Goal: Task Accomplishment & Management: Manage account settings

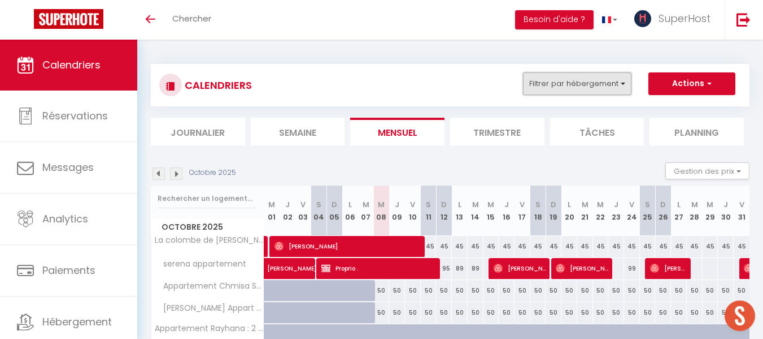
click at [567, 89] on button "Filtrer par hébergement" at bounding box center [577, 83] width 109 height 23
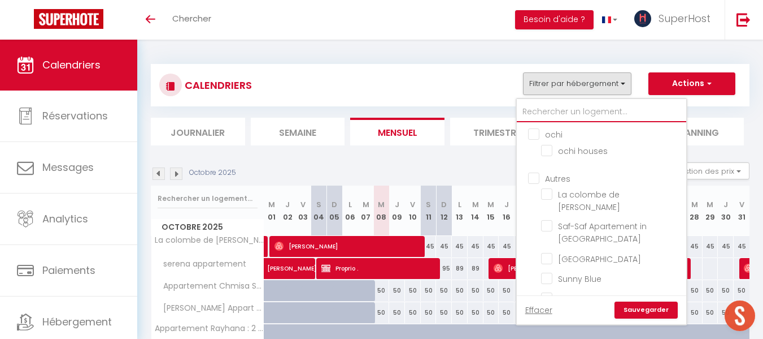
click at [563, 117] on input "text" at bounding box center [602, 112] width 170 height 20
type input "s"
checkbox input "false"
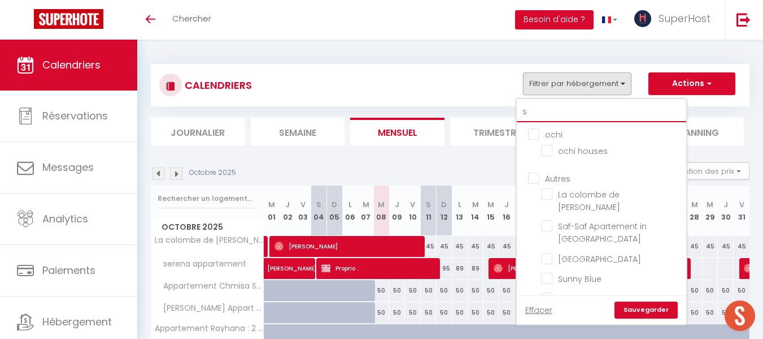
checkbox input "false"
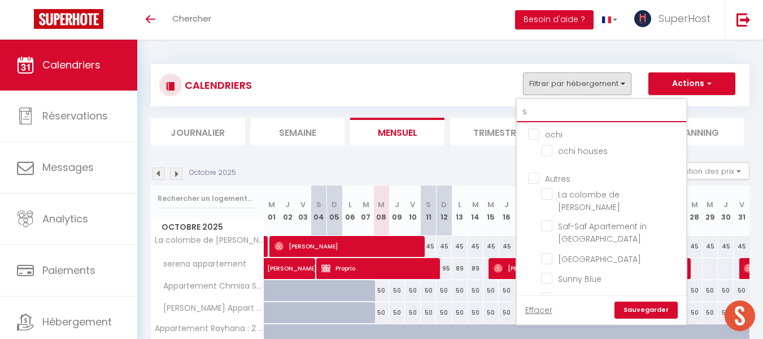
checkbox input "false"
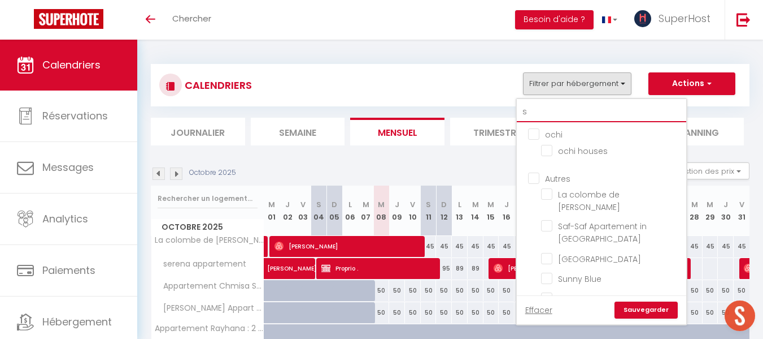
checkbox input "false"
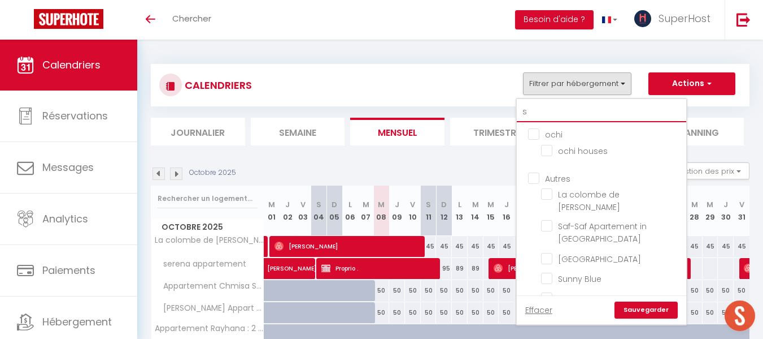
checkbox input "false"
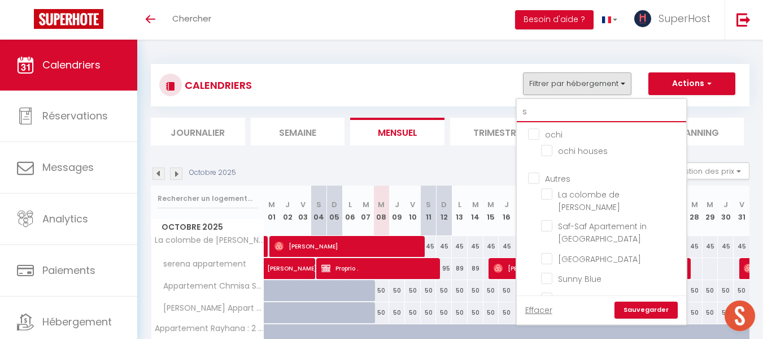
checkbox input "false"
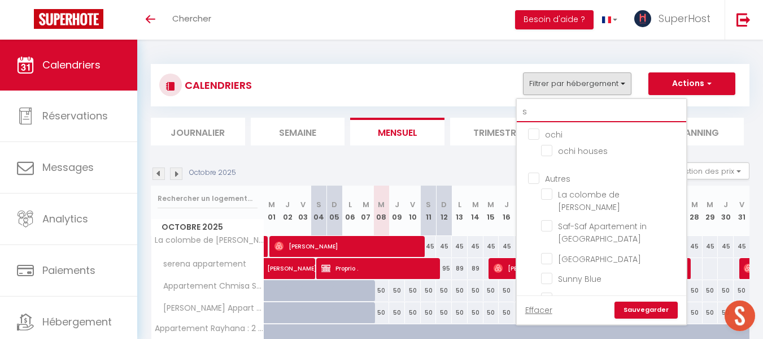
checkbox input "false"
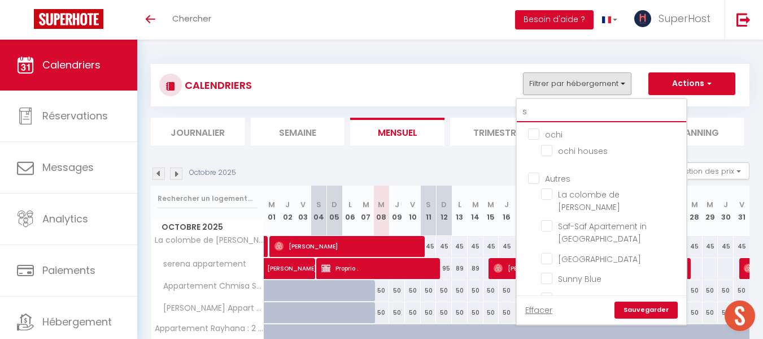
checkbox input "false"
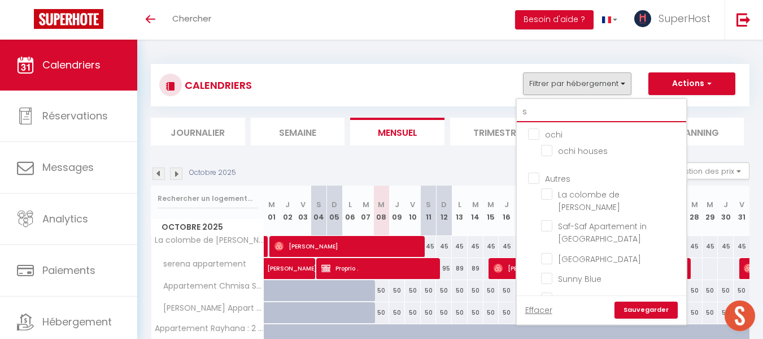
checkbox input "false"
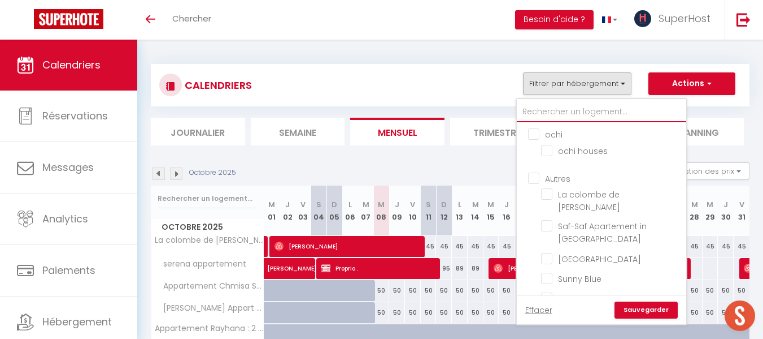
checkbox input "false"
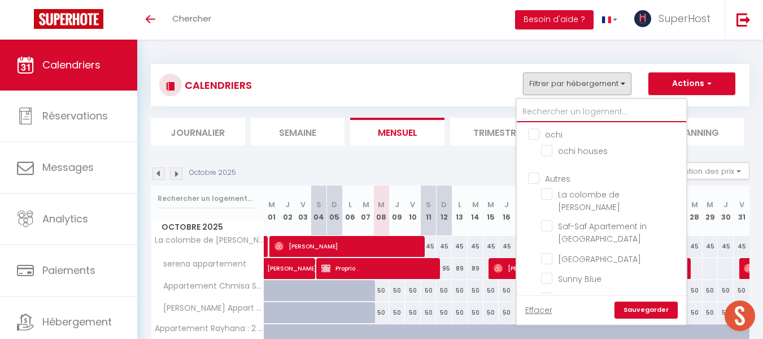
checkbox input "false"
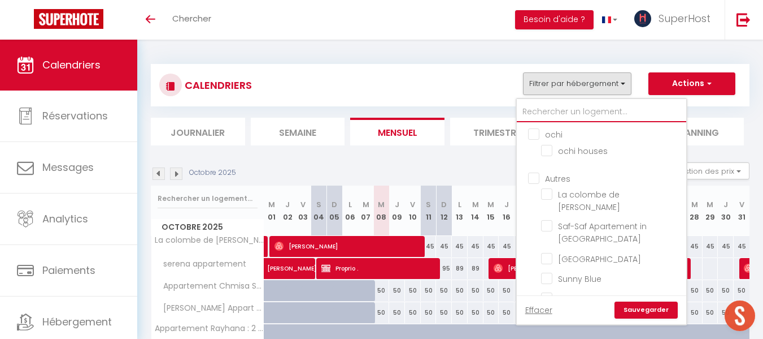
checkbox input "false"
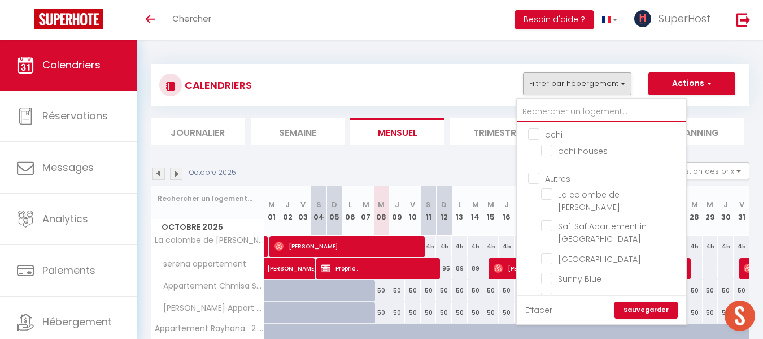
checkbox input "false"
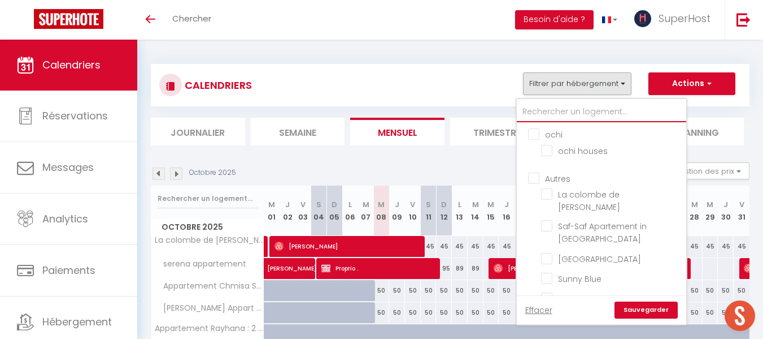
checkbox input "false"
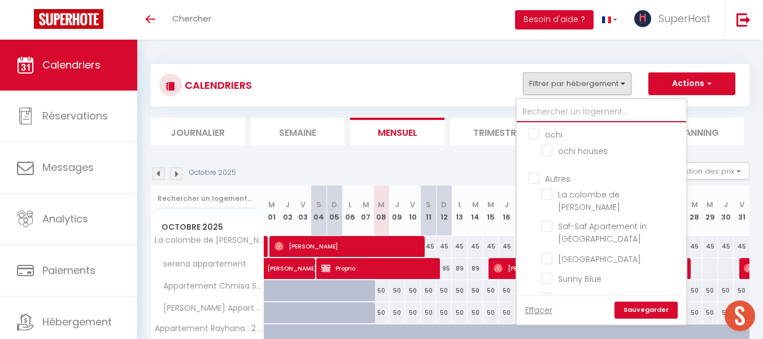
checkbox input "false"
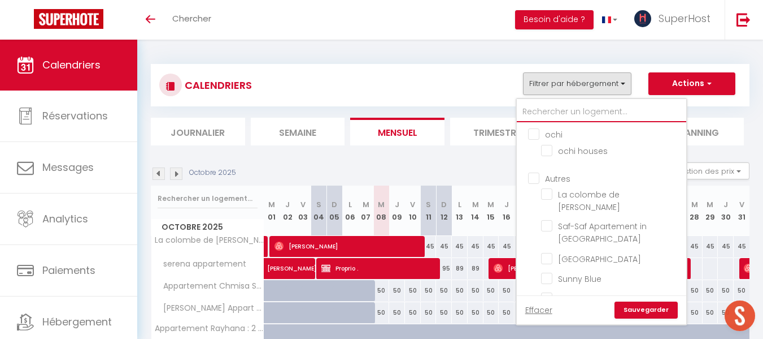
checkbox input "false"
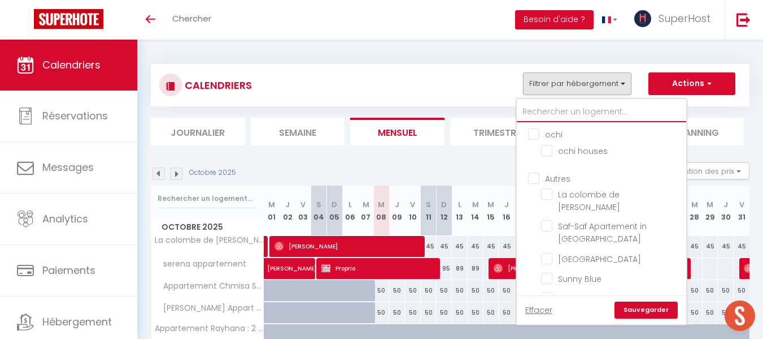
checkbox input "false"
type input "ne"
checkbox input "false"
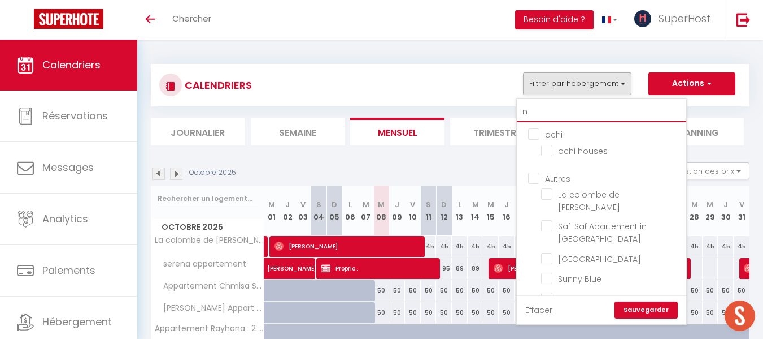
checkbox input "false"
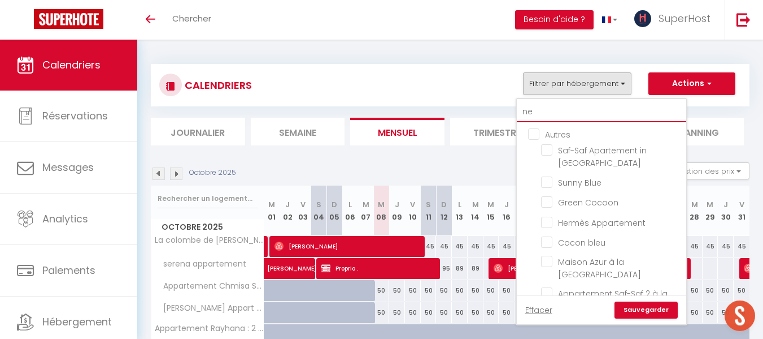
type input "nes"
checkbox input "false"
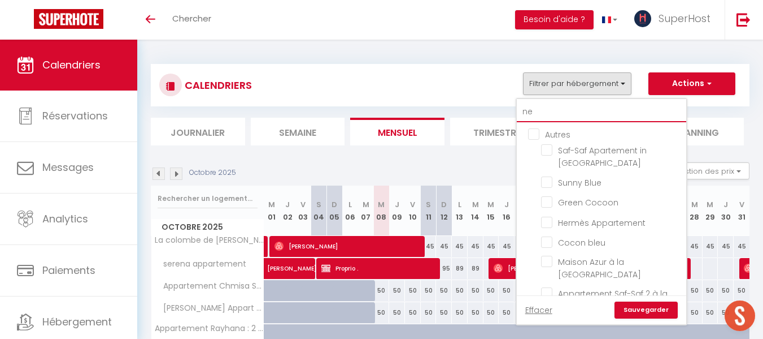
checkbox input "false"
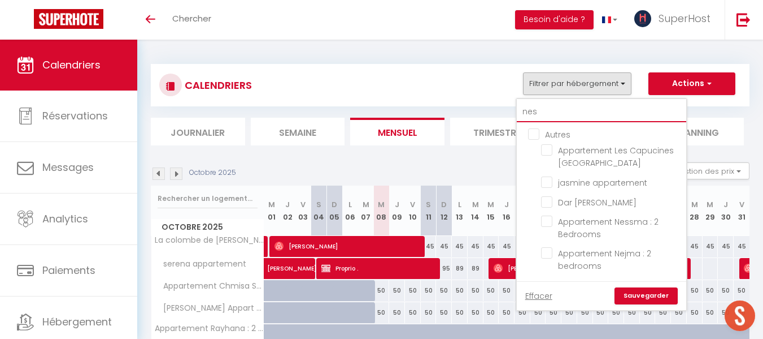
type input "ness"
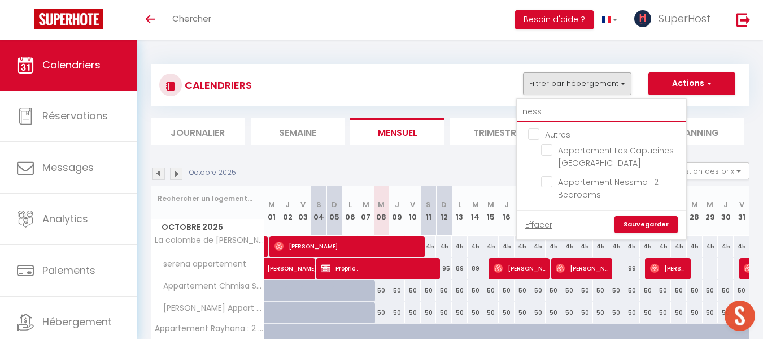
checkbox input "false"
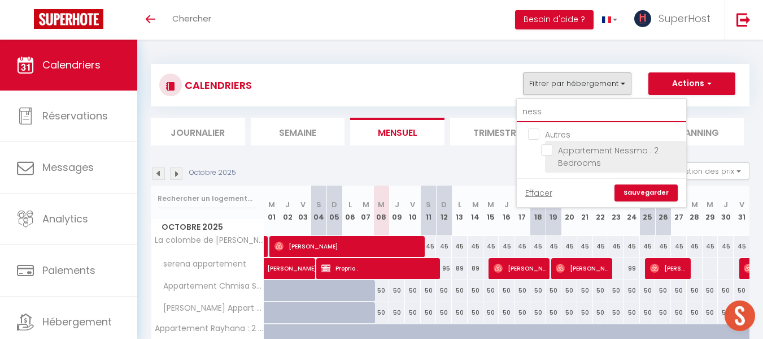
type input "ness"
click at [552, 147] on input "Appartement Nessma : 2 Bedrooms" at bounding box center [611, 149] width 141 height 11
checkbox input "true"
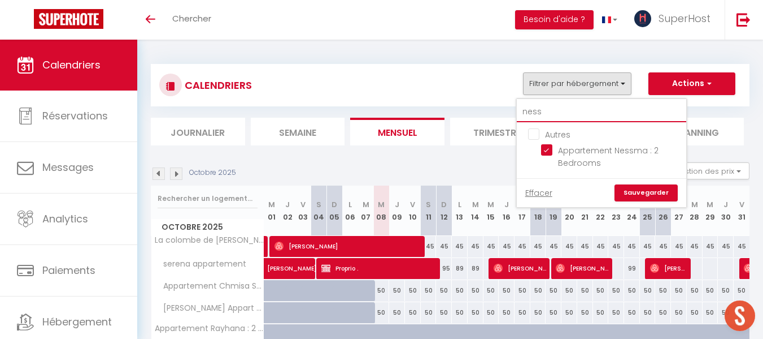
click at [550, 112] on input "ness" at bounding box center [602, 112] width 170 height 20
type input "nes"
checkbox input "false"
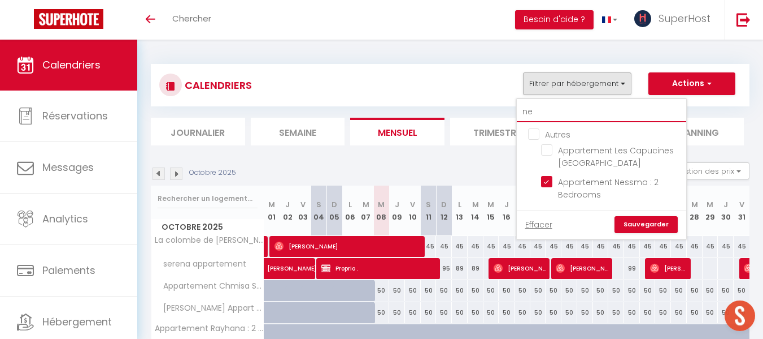
type input "n"
checkbox input "false"
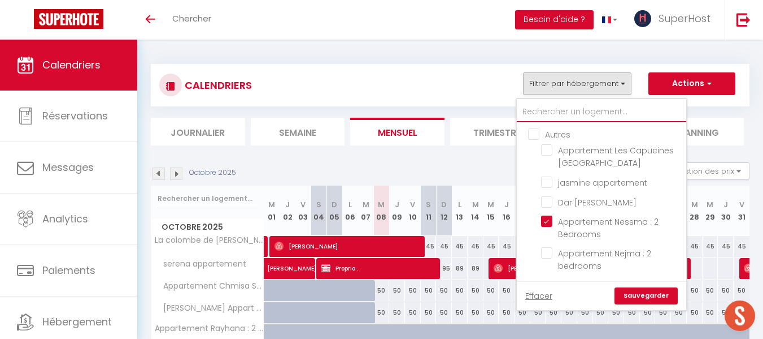
checkbox input "false"
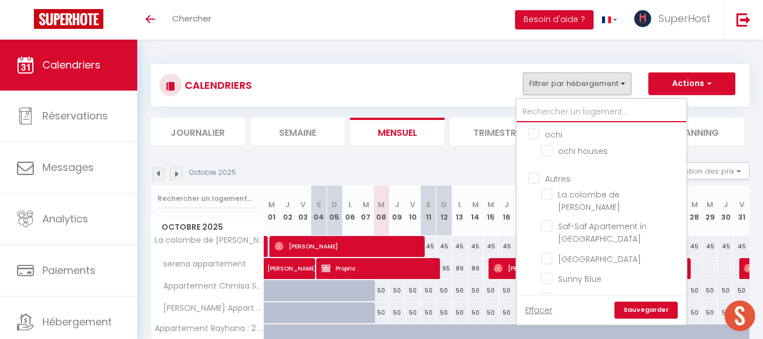
type input "j"
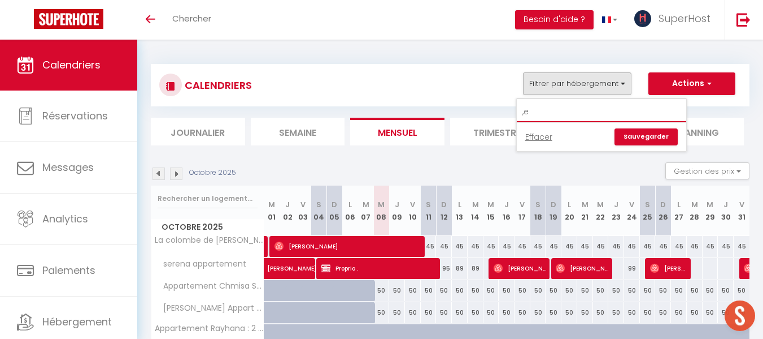
type input ","
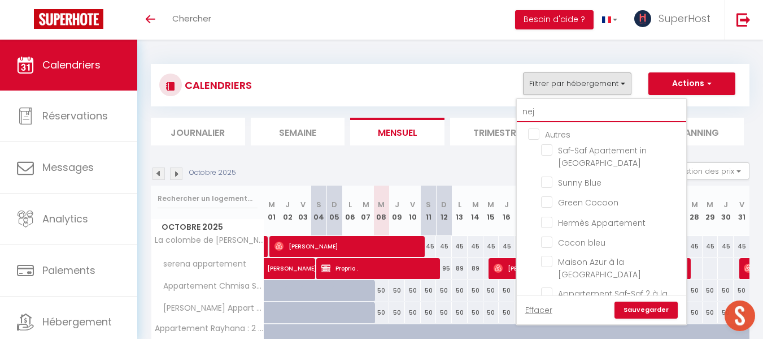
type input "nejm"
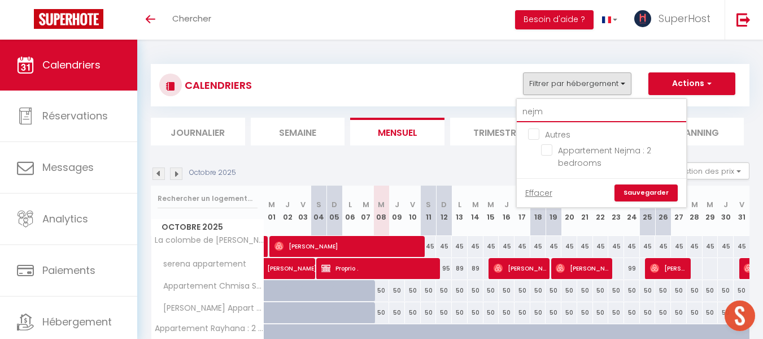
checkbox input "false"
type input "nejm"
click at [541, 157] on ul "Autres Appartement Nejma : 2 bedrooms" at bounding box center [602, 150] width 170 height 56
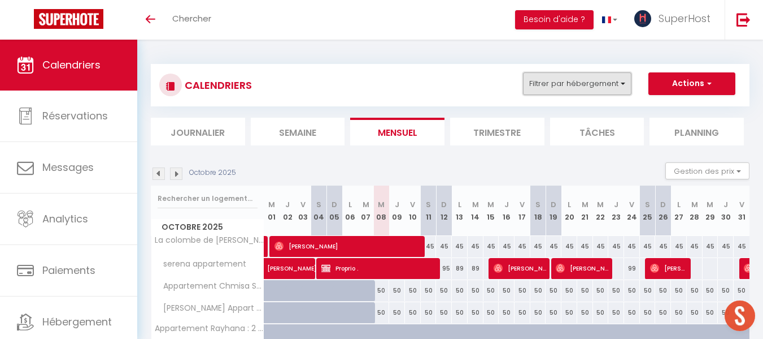
click at [573, 83] on button "Filtrer par hébergement" at bounding box center [577, 83] width 109 height 23
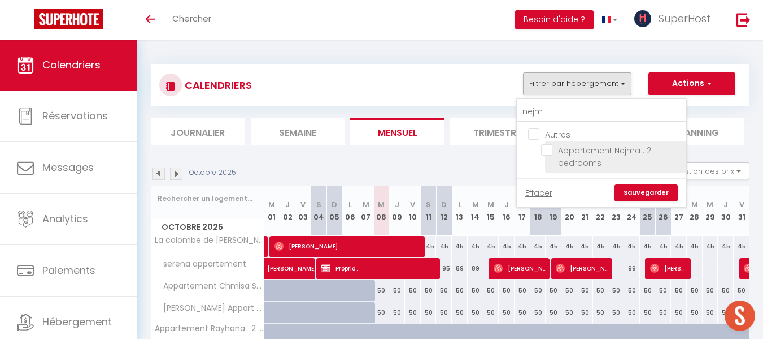
click at [550, 152] on input "Appartement Nejma : 2 bedrooms" at bounding box center [611, 149] width 141 height 11
checkbox input "true"
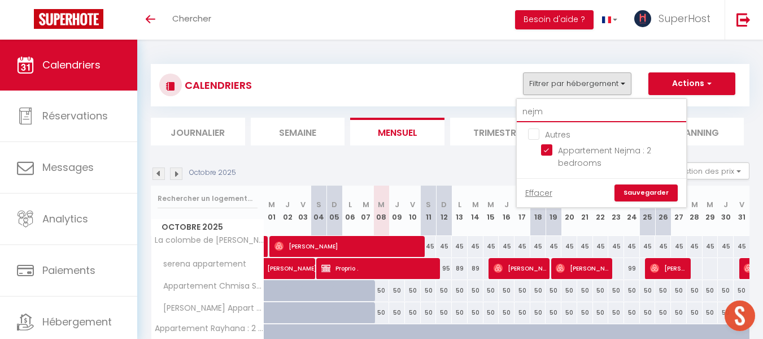
click at [552, 103] on input "nejm" at bounding box center [602, 112] width 170 height 20
type input "n"
checkbox input "false"
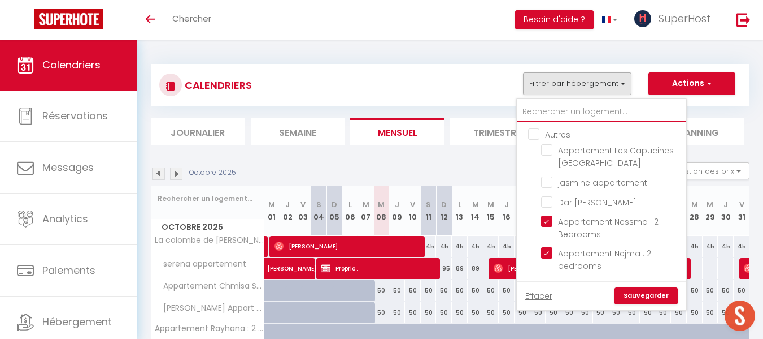
checkbox input "false"
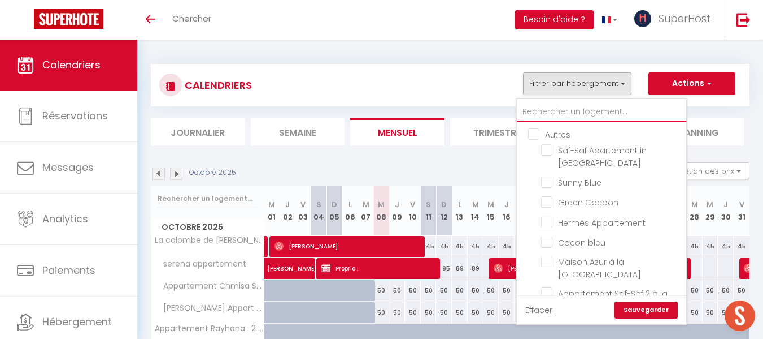
checkbox input "false"
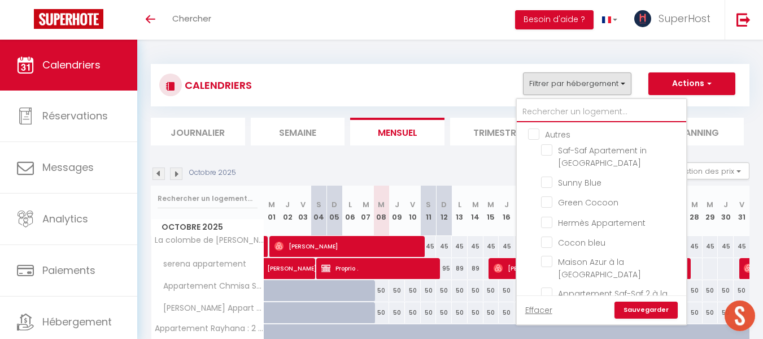
checkbox input "false"
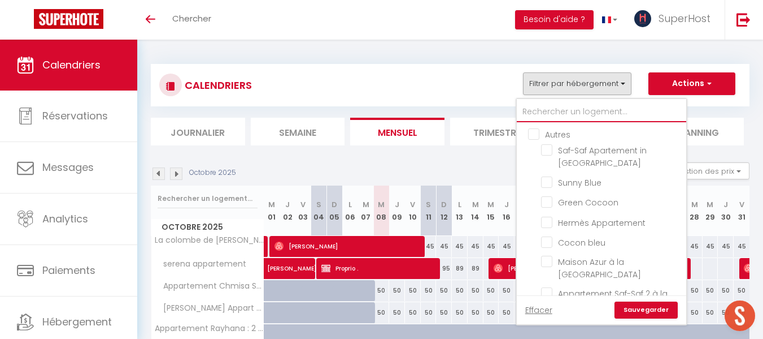
checkbox input "false"
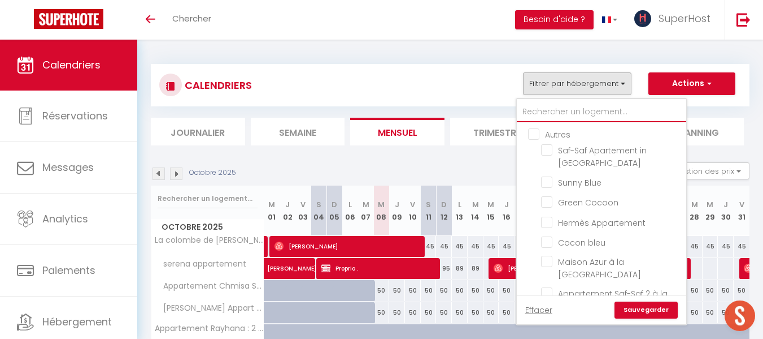
checkbox input "false"
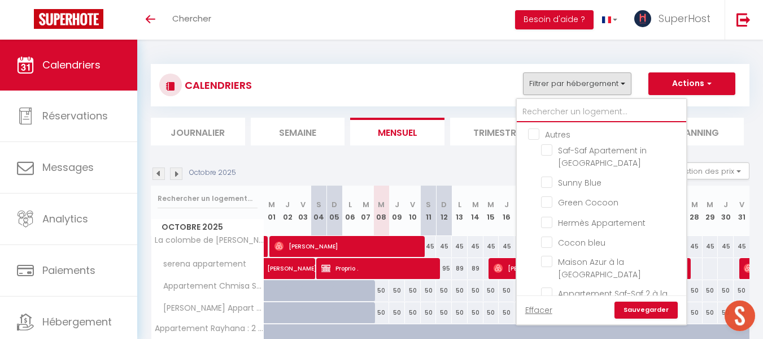
checkbox input "false"
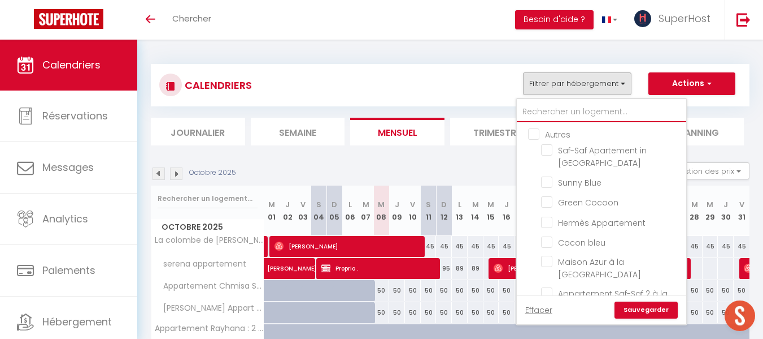
checkbox input "false"
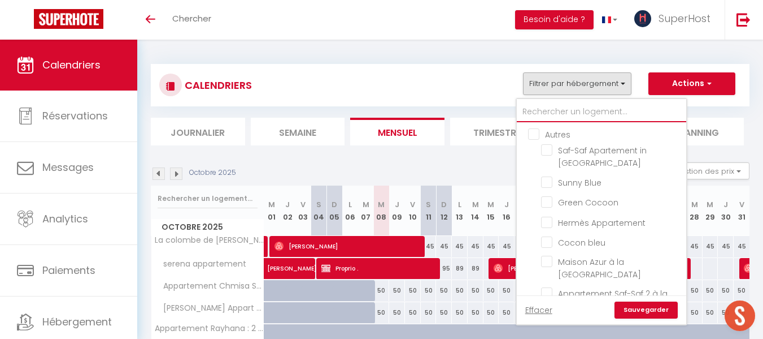
checkbox input "false"
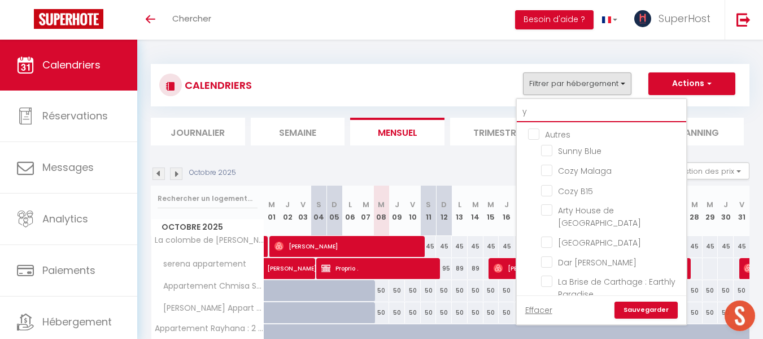
type input "ya"
checkbox input "false"
type input "yas"
checkbox input "false"
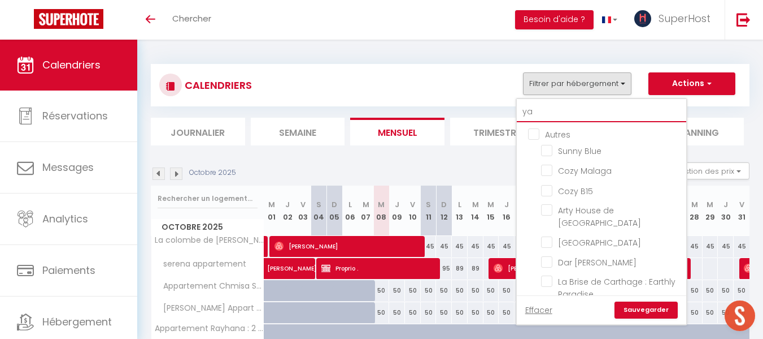
checkbox input "false"
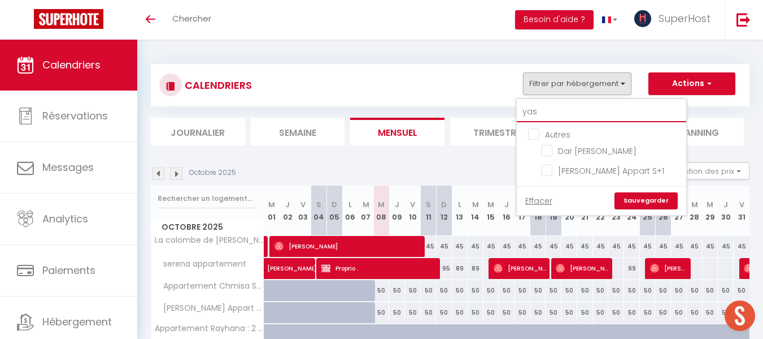
type input "yasm"
checkbox input "false"
type input "yasmi"
checkbox input "false"
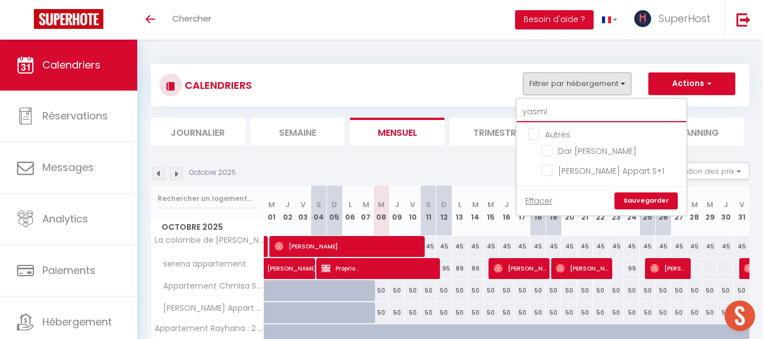
checkbox input "false"
type input "yasmi"
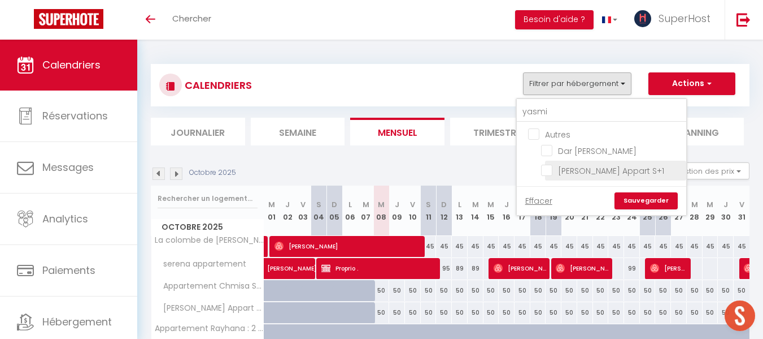
click at [543, 171] on input "[PERSON_NAME] Appart S+1" at bounding box center [611, 169] width 141 height 11
checkbox input "true"
checkbox input "false"
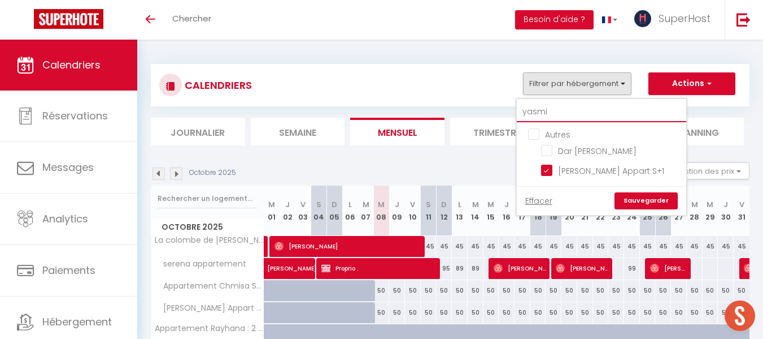
click at [562, 111] on input "yasmi" at bounding box center [602, 112] width 170 height 20
type input "yas"
checkbox input "false"
type input "ya"
checkbox input "false"
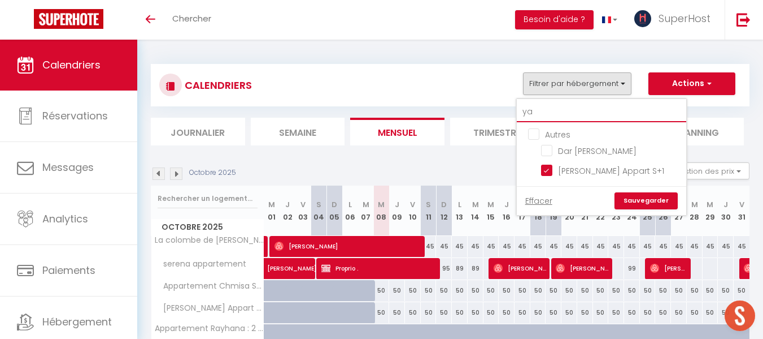
type input "y"
checkbox input "false"
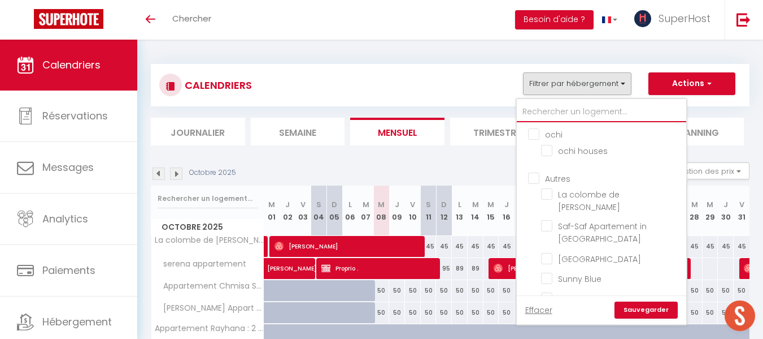
checkbox input "false"
type input "fe"
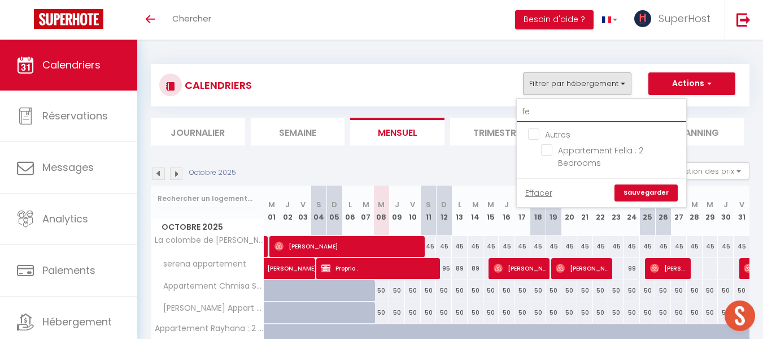
checkbox input "false"
type input "fel"
checkbox input "false"
type input "fell"
checkbox input "false"
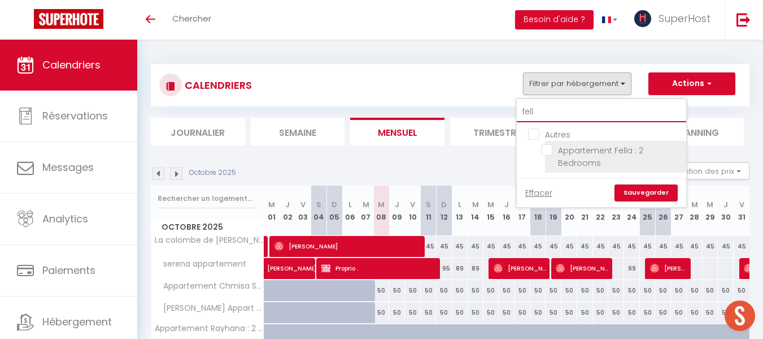
type input "fell"
click at [553, 157] on li "Appartement Fella : 2 Bedrooms" at bounding box center [615, 157] width 141 height 32
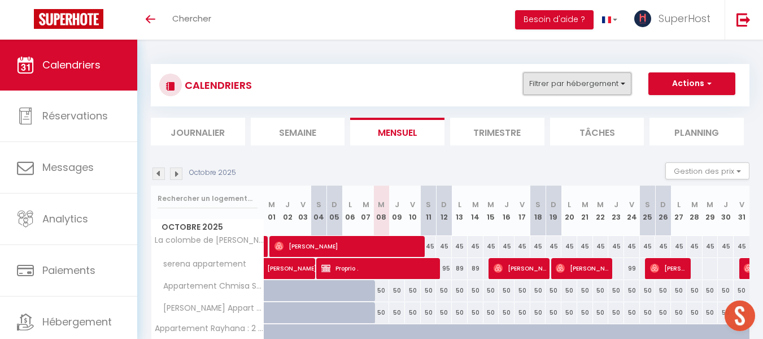
click at [566, 80] on button "Filtrer par hébergement" at bounding box center [577, 83] width 109 height 23
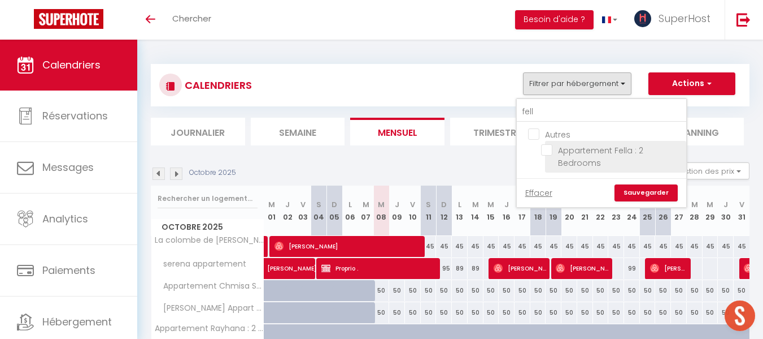
click at [544, 153] on input "Appartement Fella : 2 Bedrooms" at bounding box center [611, 149] width 141 height 11
checkbox input "true"
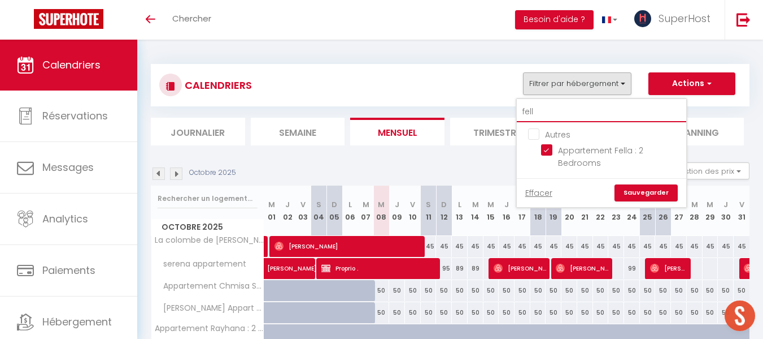
click at [561, 112] on input "fell" at bounding box center [602, 112] width 170 height 20
type input "f"
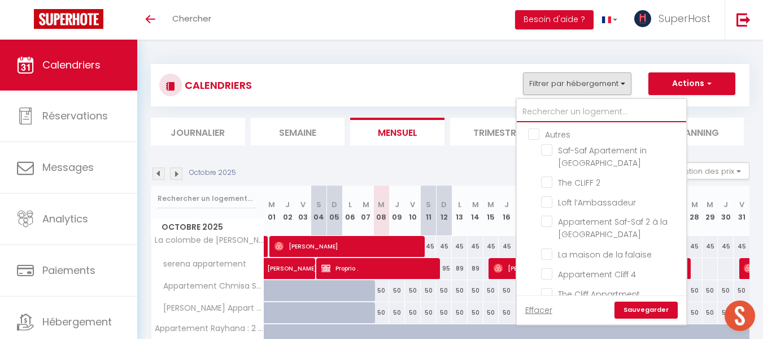
checkbox input "false"
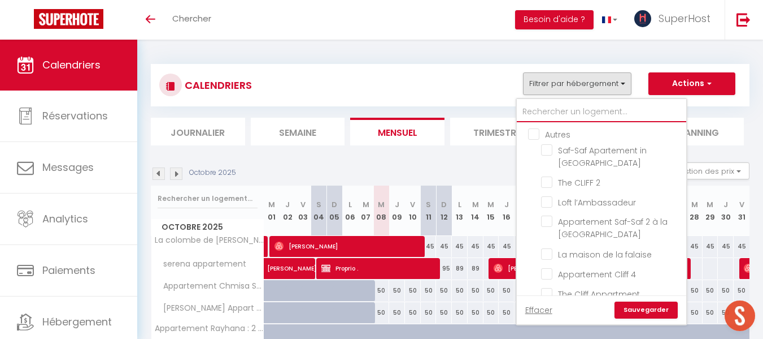
checkbox input "false"
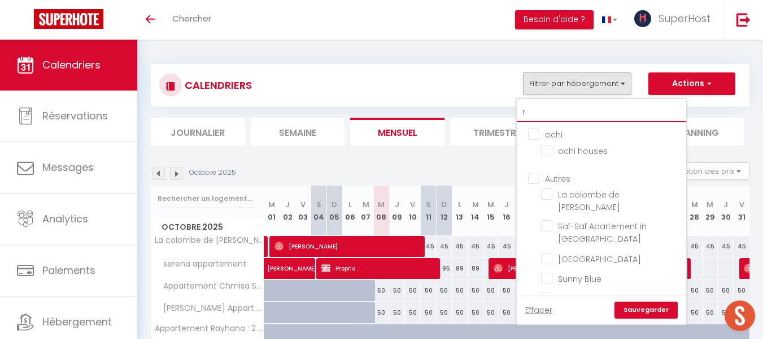
type input "ra"
checkbox input "false"
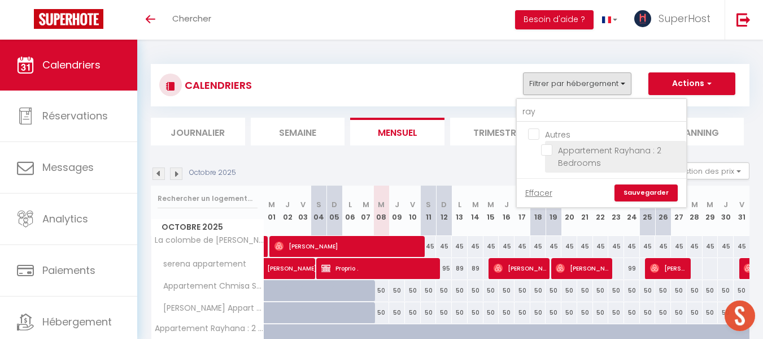
click at [549, 151] on input "Appartement Rayhana : 2 Bedrooms" at bounding box center [611, 149] width 141 height 11
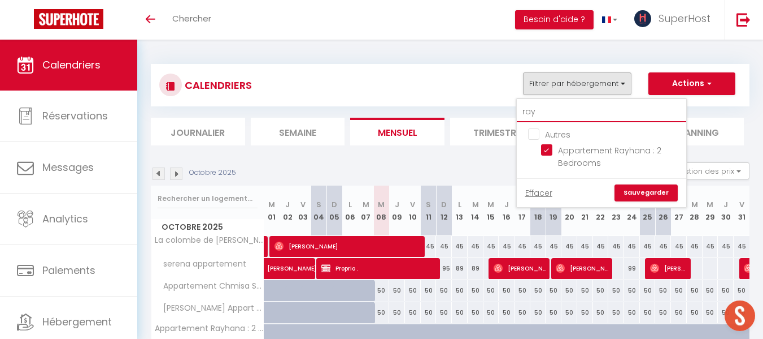
click at [556, 109] on input "ray" at bounding box center [602, 112] width 170 height 20
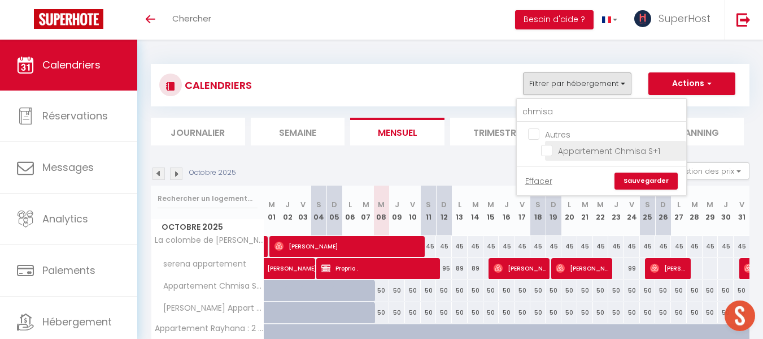
click at [547, 145] on input "Appartement Chmisa S+1" at bounding box center [611, 149] width 141 height 11
click at [639, 180] on link "Sauvegarder" at bounding box center [646, 180] width 63 height 17
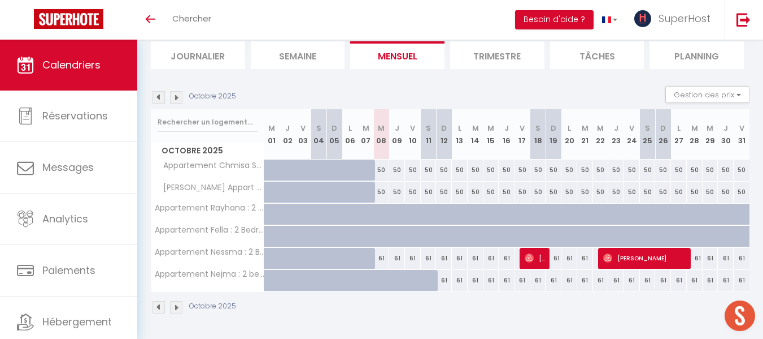
scroll to position [76, 0]
click at [177, 93] on img at bounding box center [176, 97] width 12 height 12
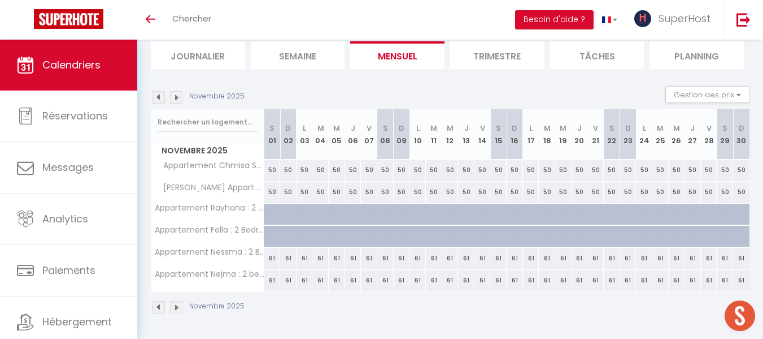
click at [175, 97] on img at bounding box center [176, 97] width 12 height 12
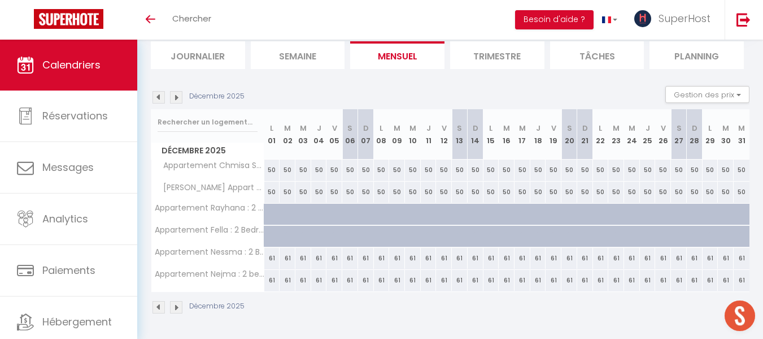
click at [157, 98] on img at bounding box center [159, 97] width 12 height 12
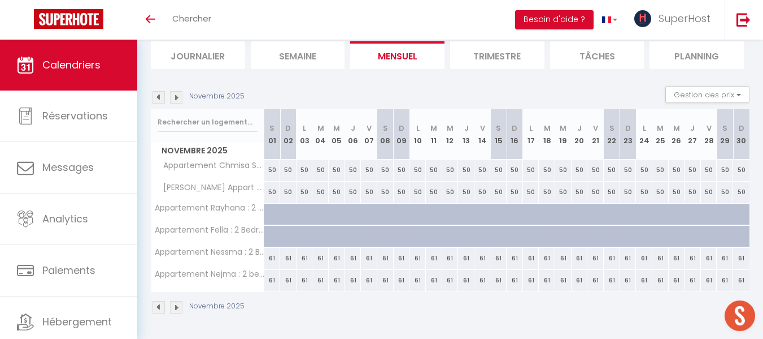
click at [157, 98] on img at bounding box center [159, 97] width 12 height 12
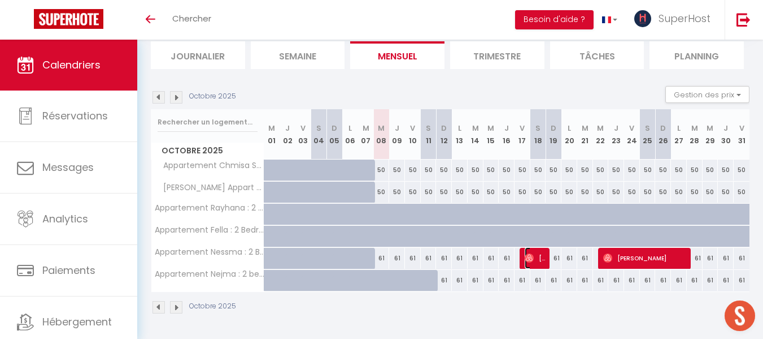
click at [534, 255] on span "[PERSON_NAME]" at bounding box center [535, 257] width 21 height 21
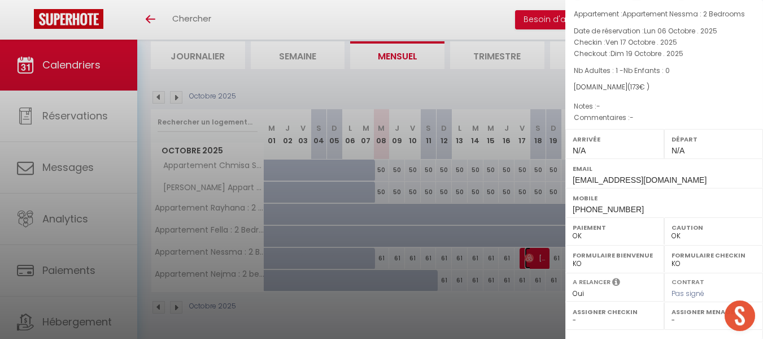
scroll to position [0, 0]
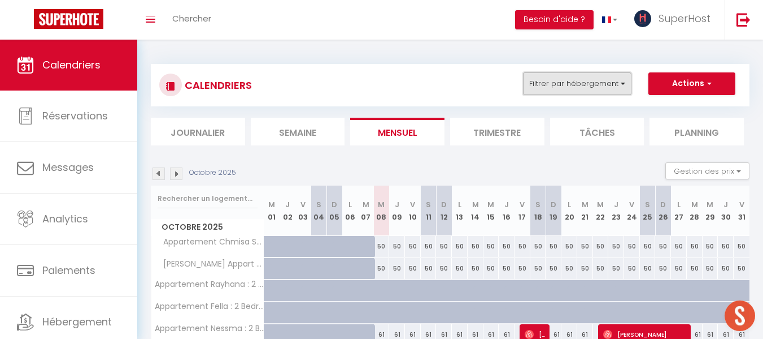
click at [572, 83] on button "Filtrer par hébergement" at bounding box center [577, 83] width 109 height 23
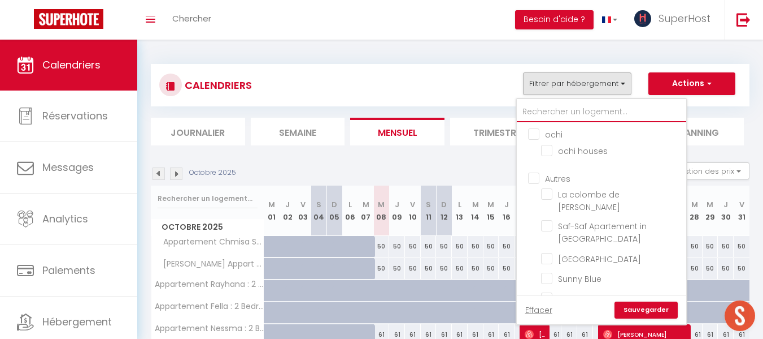
click at [570, 115] on input "text" at bounding box center [602, 112] width 170 height 20
type input "a"
checkbox input "false"
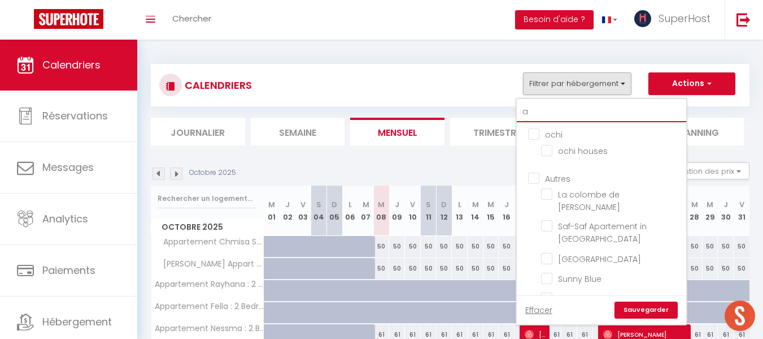
checkbox input "false"
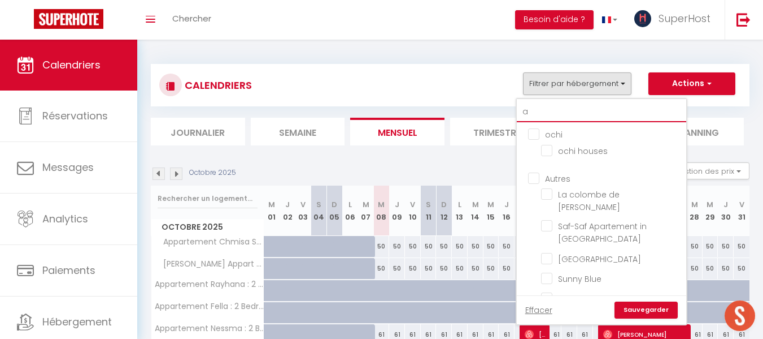
checkbox input "false"
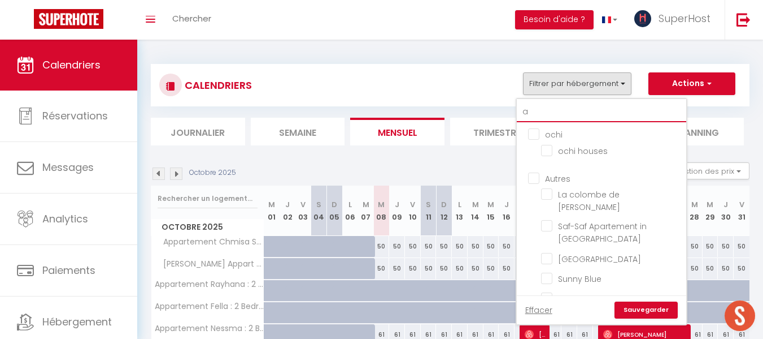
checkbox input "false"
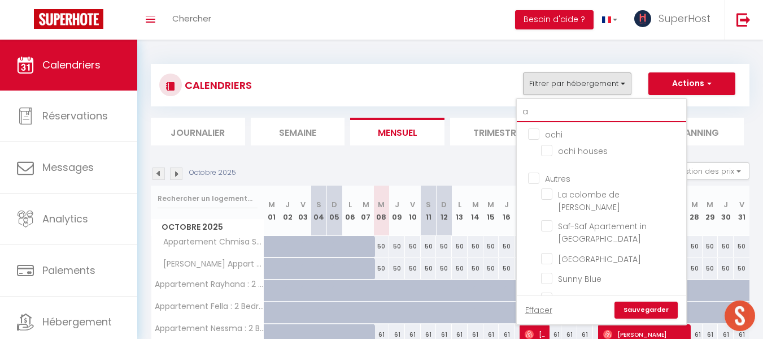
checkbox input "false"
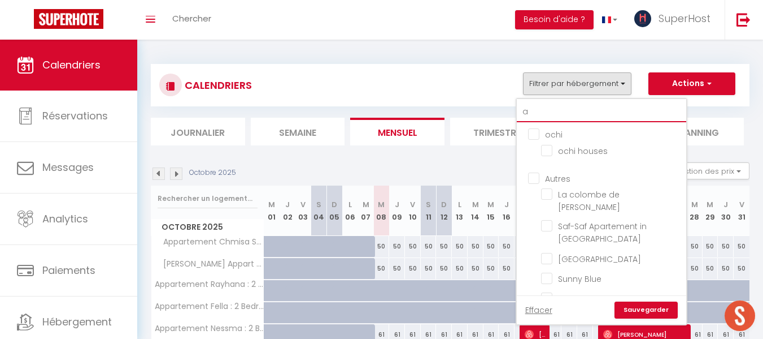
checkbox input "false"
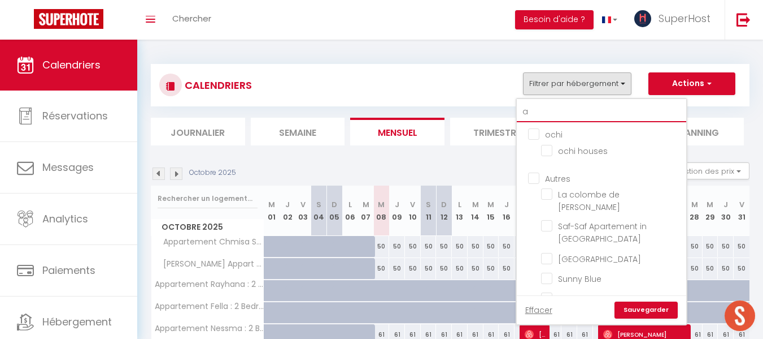
checkbox input "false"
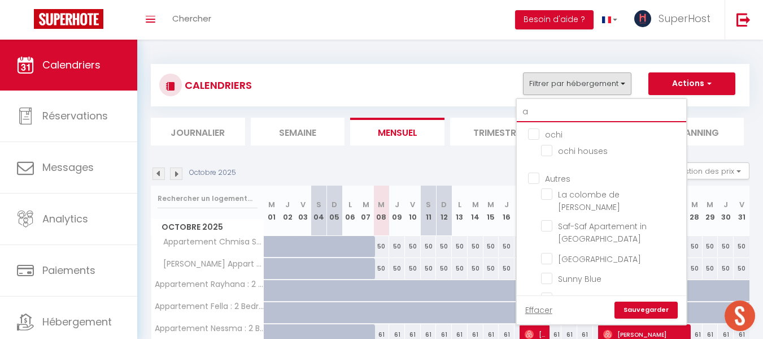
checkbox input "false"
checkbox input "true"
checkbox input "false"
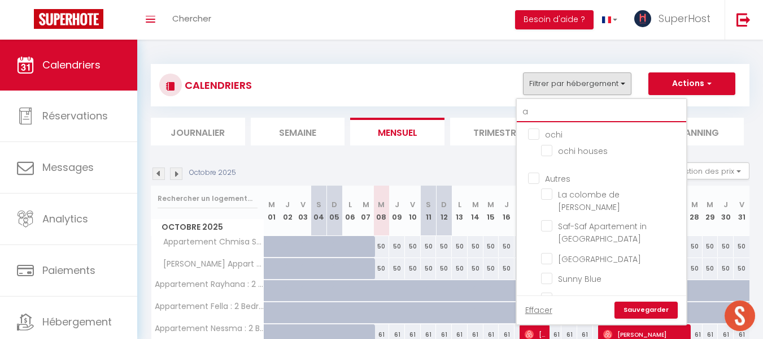
checkbox input "true"
checkbox input "false"
checkbox input "true"
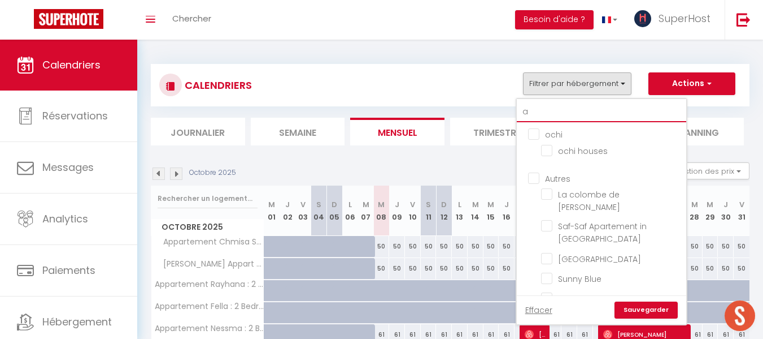
checkbox input "true"
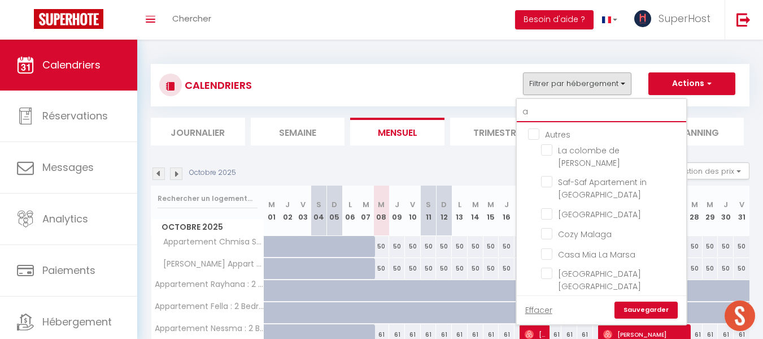
type input "an"
checkbox input "false"
checkbox input "true"
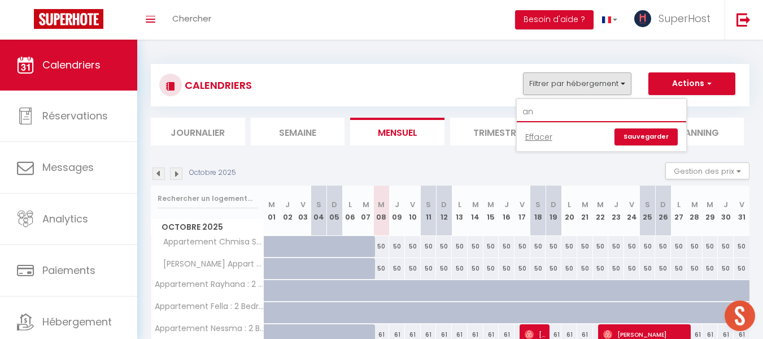
type input "a"
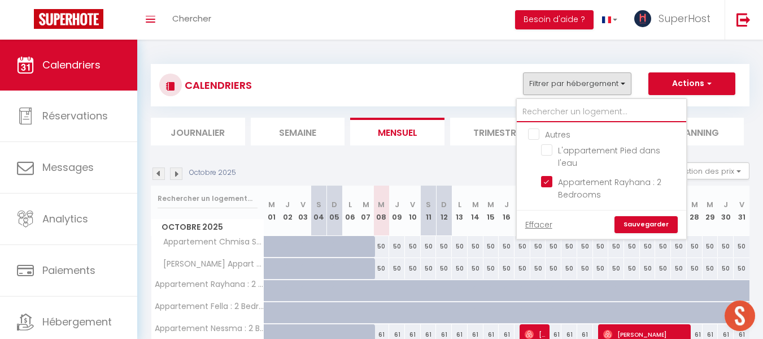
checkbox input "false"
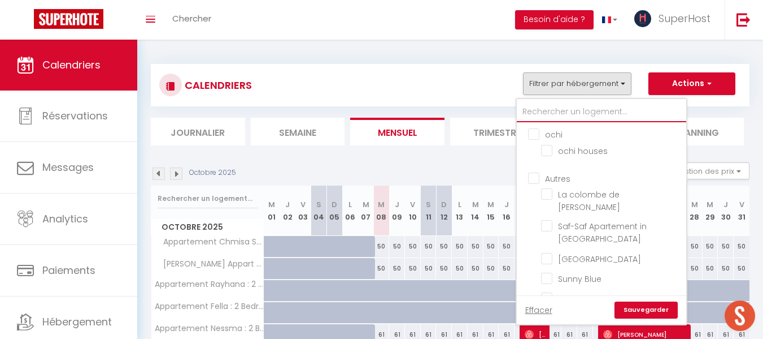
type input "s"
checkbox input "false"
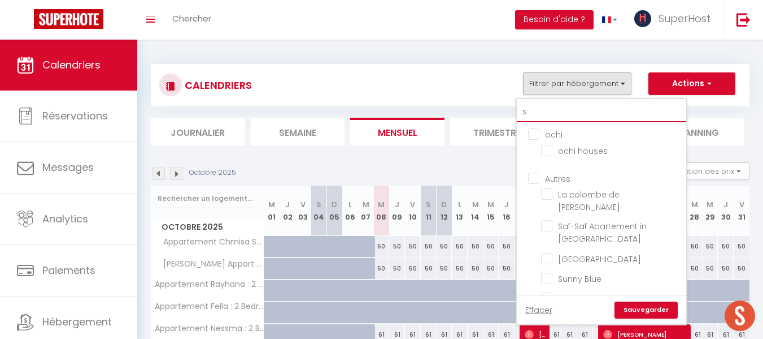
checkbox input "false"
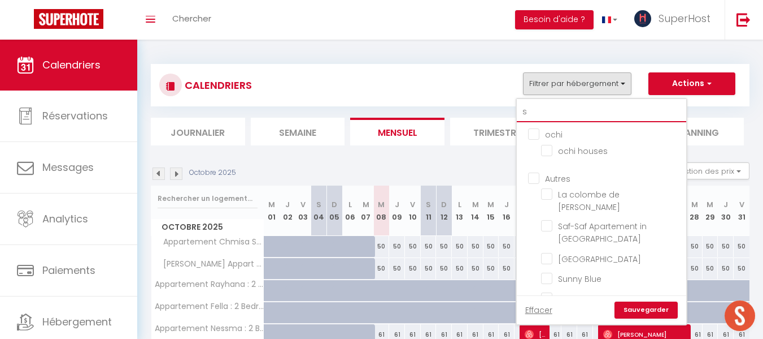
checkbox input "false"
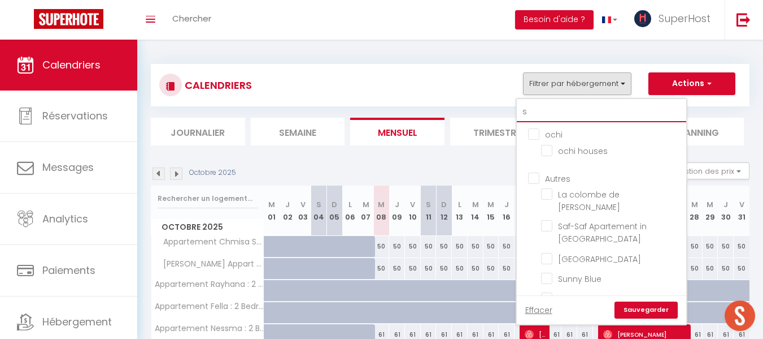
checkbox input "false"
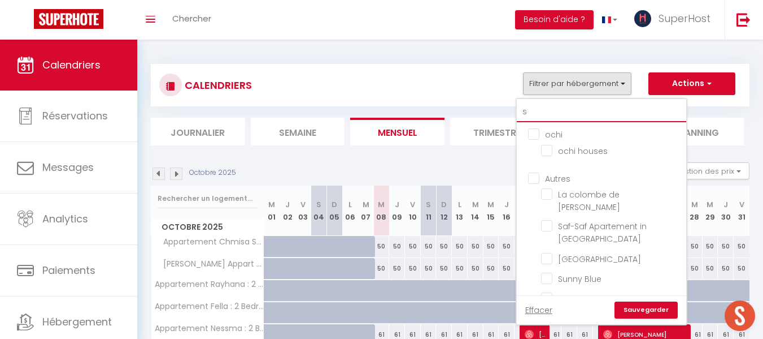
checkbox input "false"
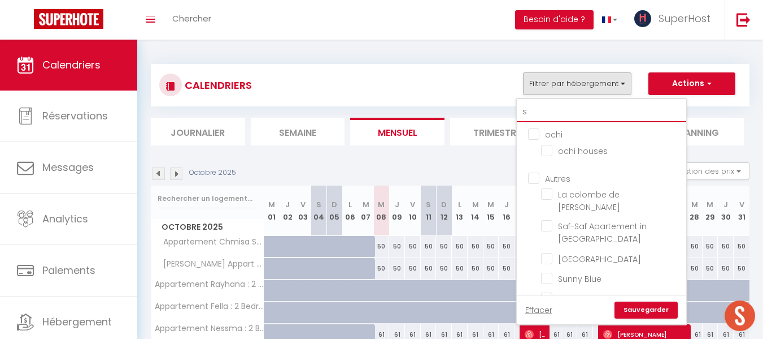
checkbox input "false"
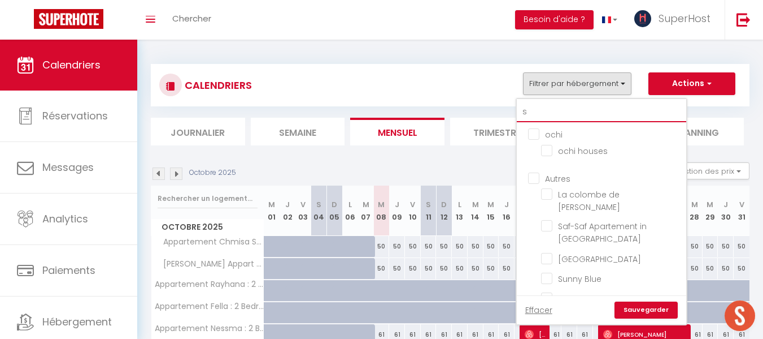
checkbox input "false"
checkbox input "true"
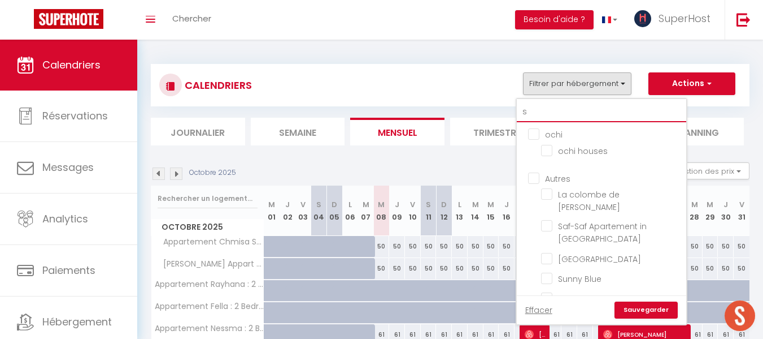
checkbox input "false"
checkbox input "true"
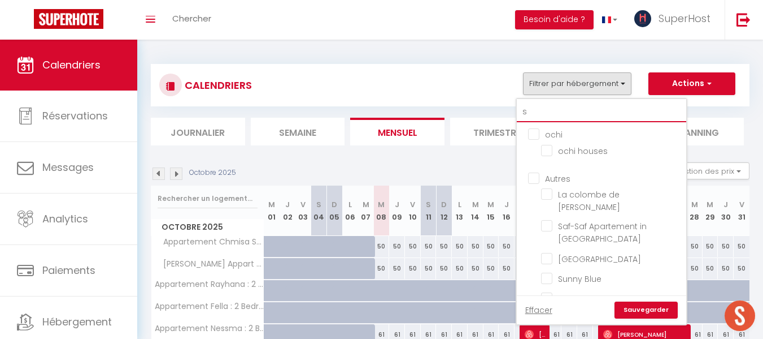
checkbox input "true"
type input "si"
checkbox input "false"
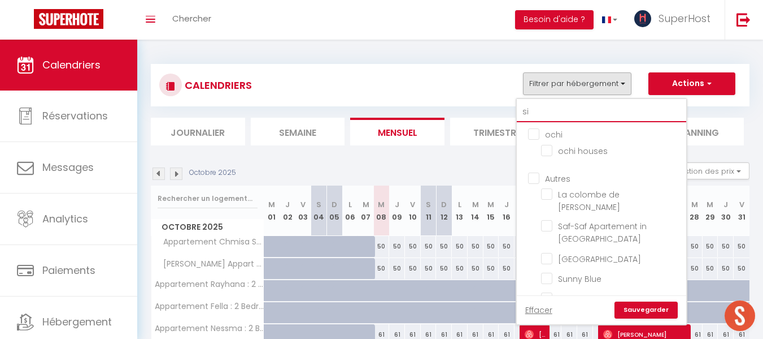
checkbox input "false"
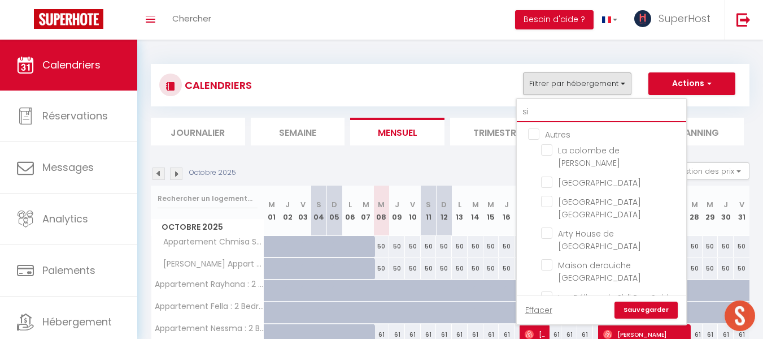
type input "sid"
checkbox input "false"
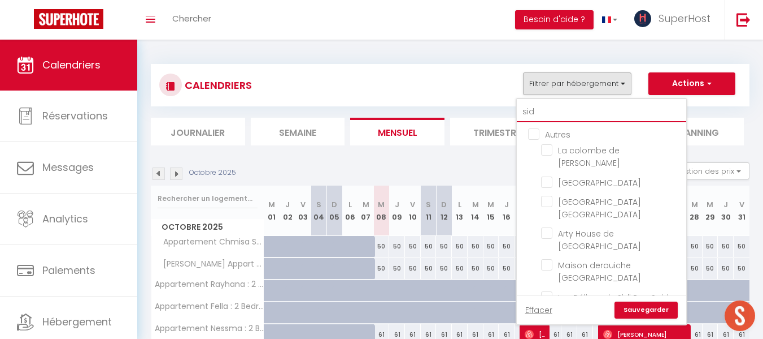
checkbox input "false"
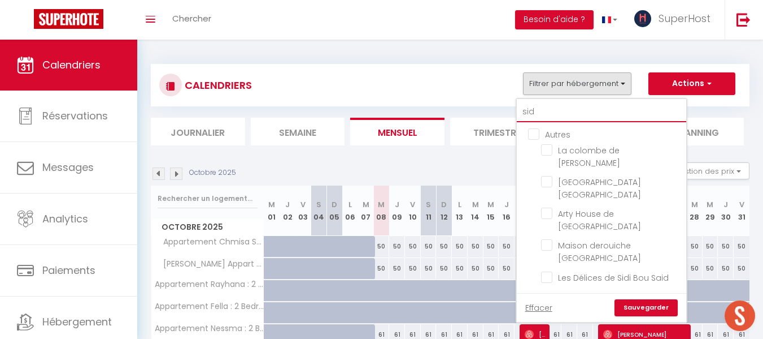
type input "si"
checkbox input "false"
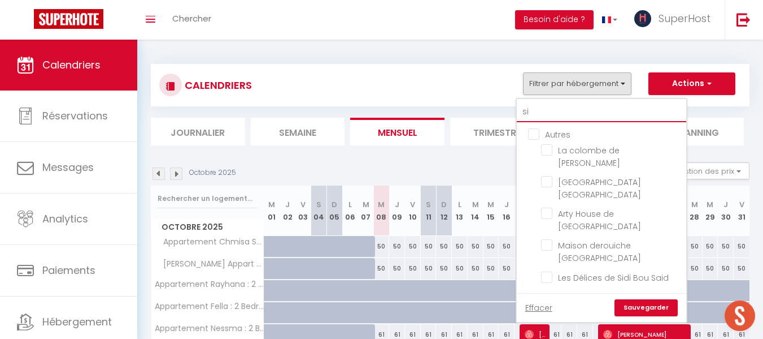
checkbox input "false"
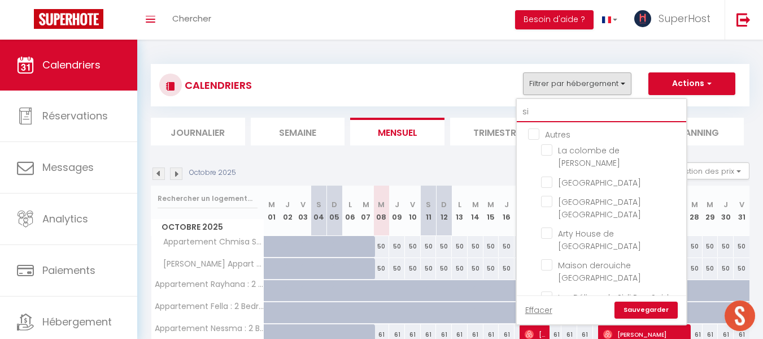
type input "s"
checkbox input "false"
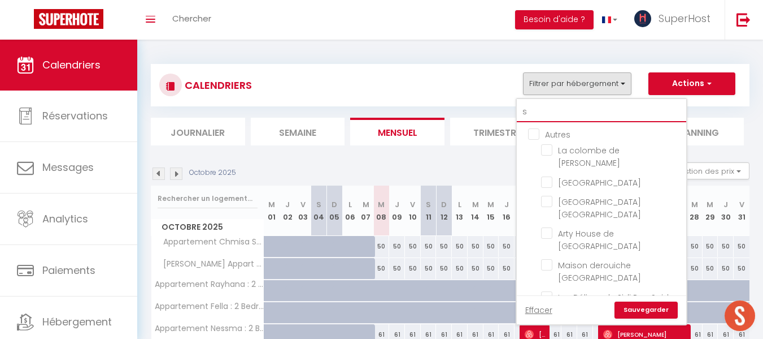
checkbox input "false"
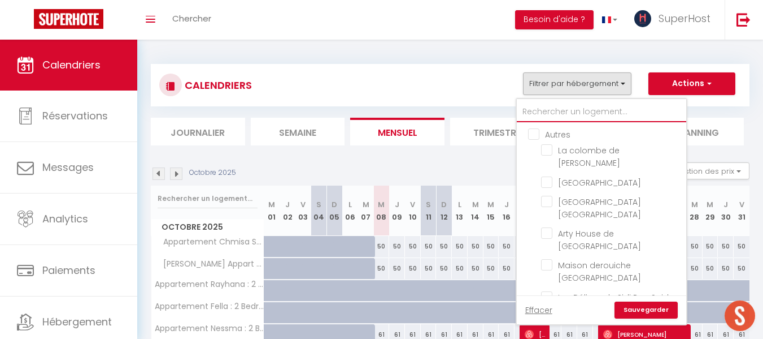
checkbox input "false"
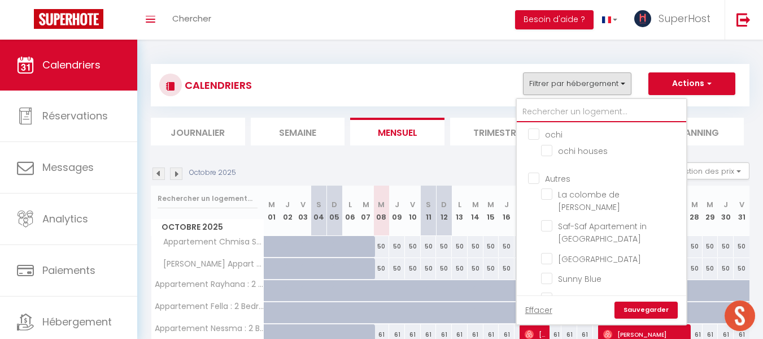
type input "a"
checkbox input "false"
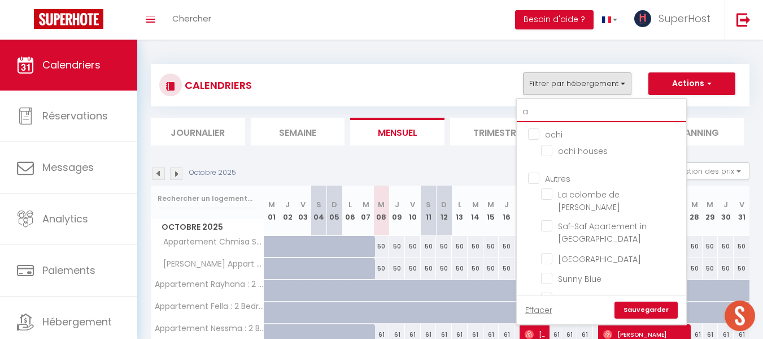
checkbox input "false"
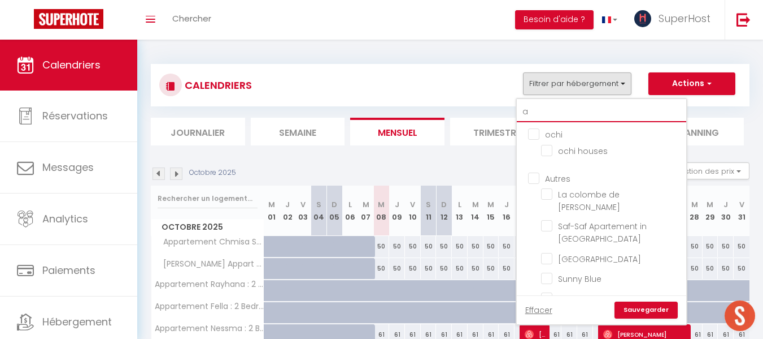
checkbox input "false"
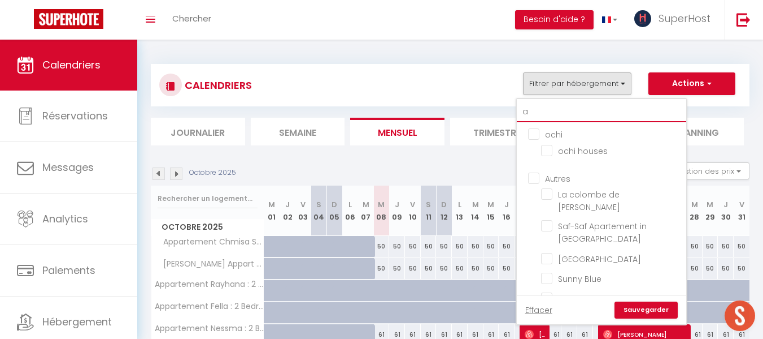
checkbox input "false"
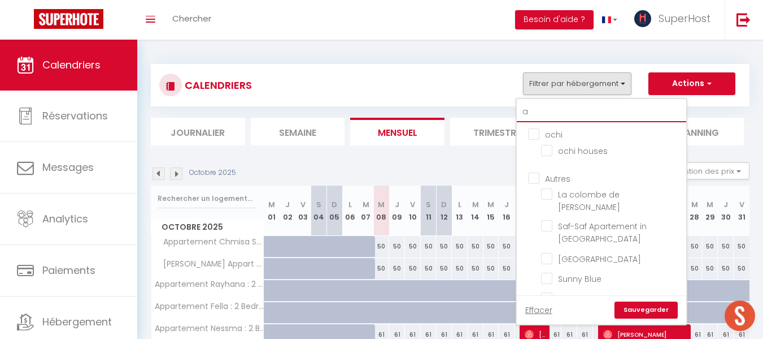
checkbox input "false"
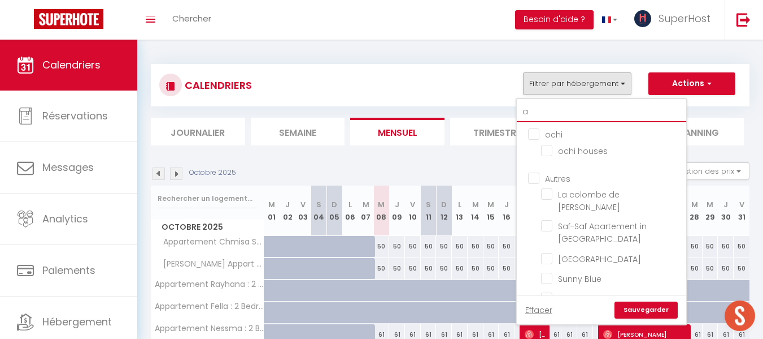
checkbox input "false"
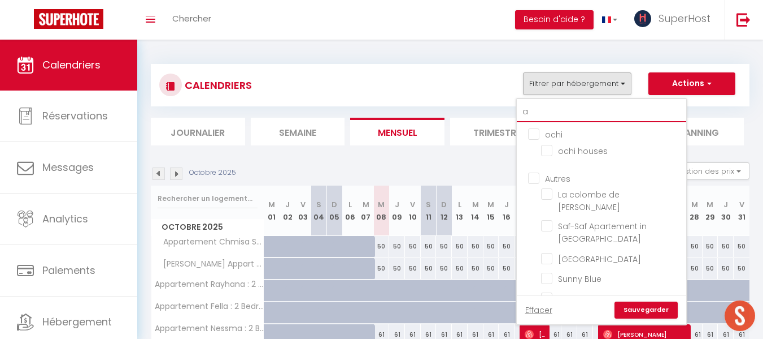
checkbox input "false"
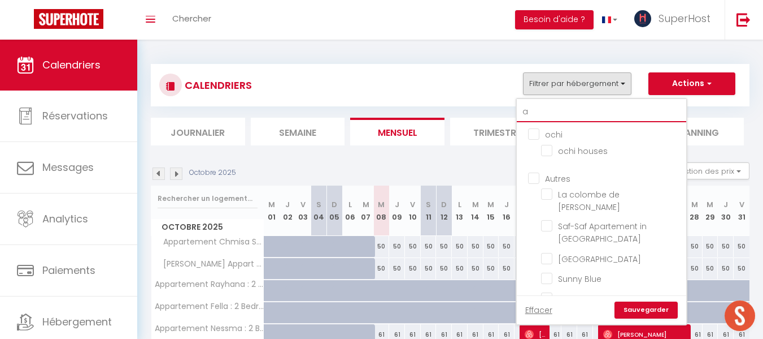
checkbox input "false"
checkbox input "true"
checkbox input "false"
checkbox input "true"
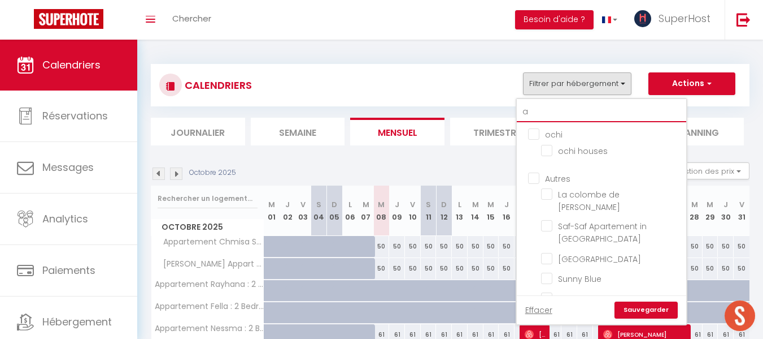
checkbox input "false"
checkbox input "true"
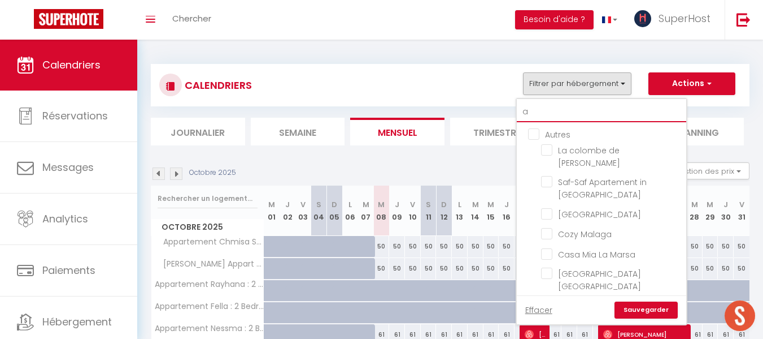
type input "an"
checkbox input "false"
checkbox input "true"
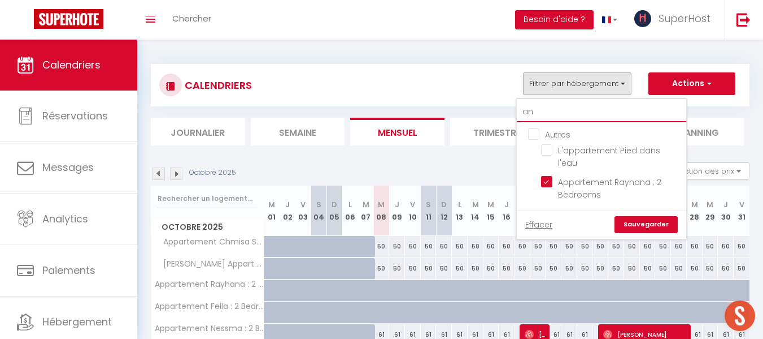
type input "a"
checkbox input "false"
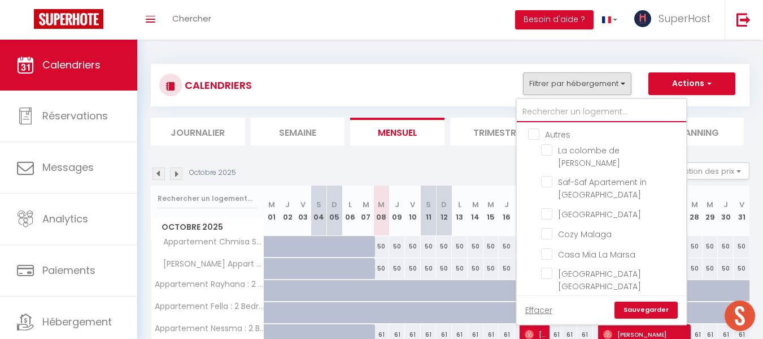
checkbox input "false"
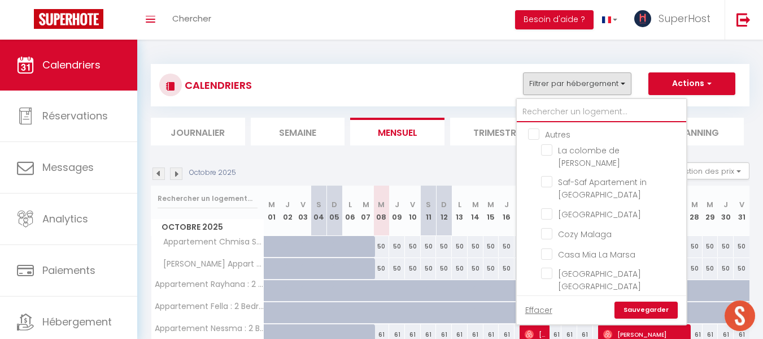
checkbox input "false"
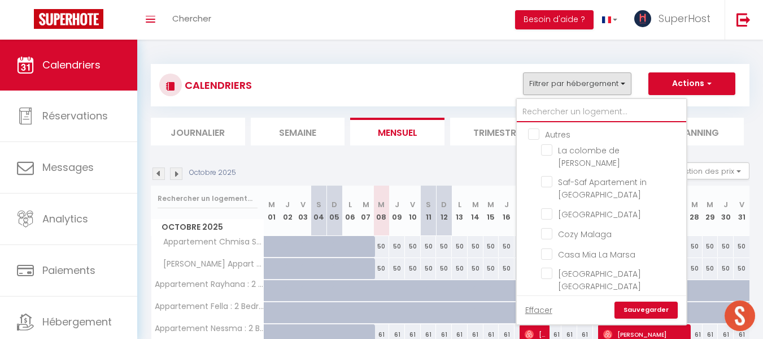
checkbox input "false"
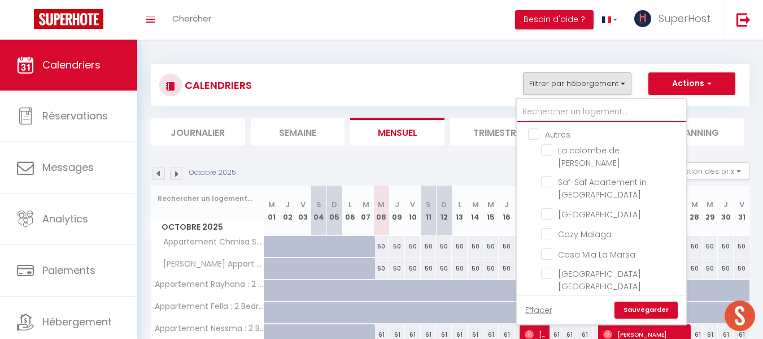
checkbox input "false"
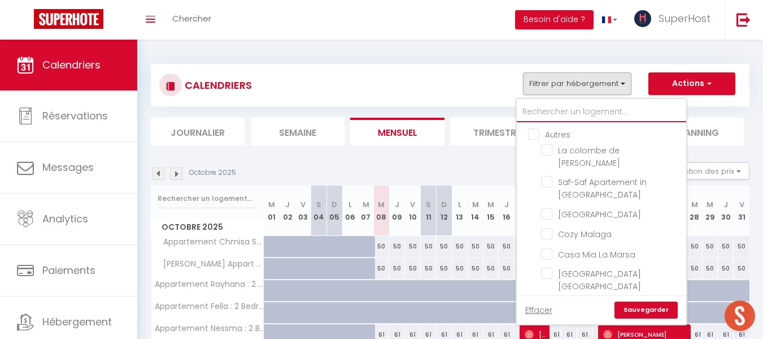
checkbox input "false"
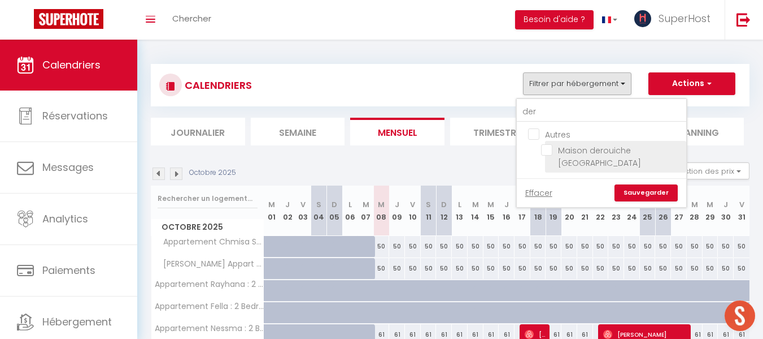
click at [572, 145] on input "Maison derouiche [GEOGRAPHIC_DATA]" at bounding box center [611, 149] width 141 height 11
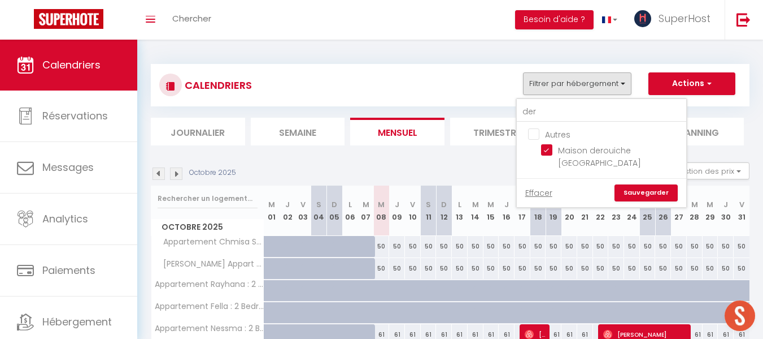
click at [644, 187] on link "Sauvegarder" at bounding box center [646, 192] width 63 height 17
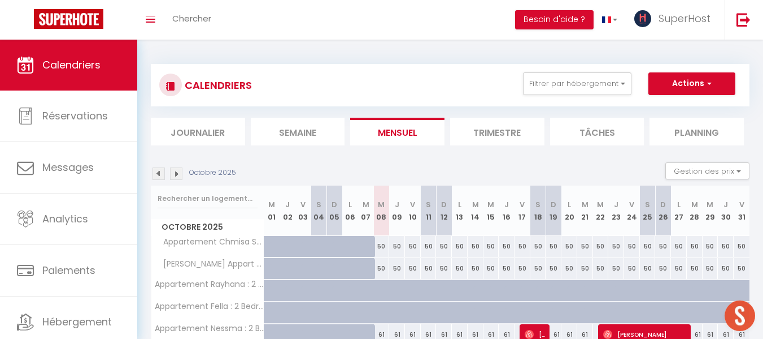
scroll to position [98, 0]
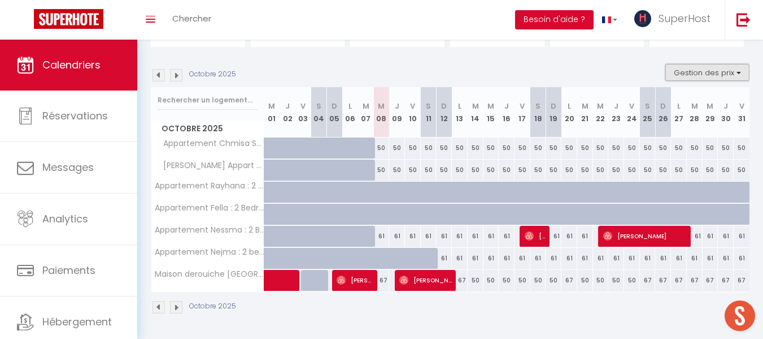
click at [684, 66] on button "Gestion des prix" at bounding box center [708, 72] width 84 height 17
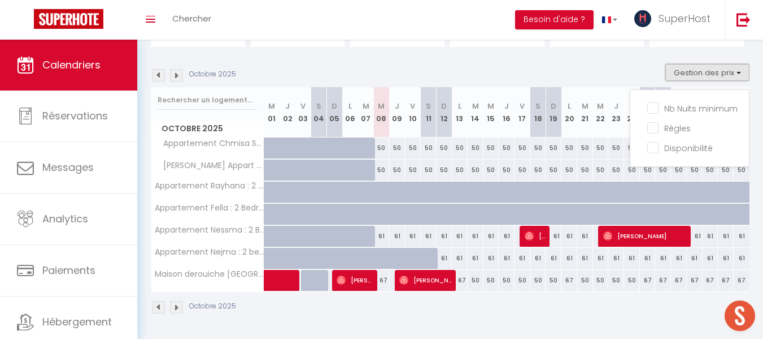
click at [684, 66] on button "Gestion des prix" at bounding box center [708, 72] width 84 height 17
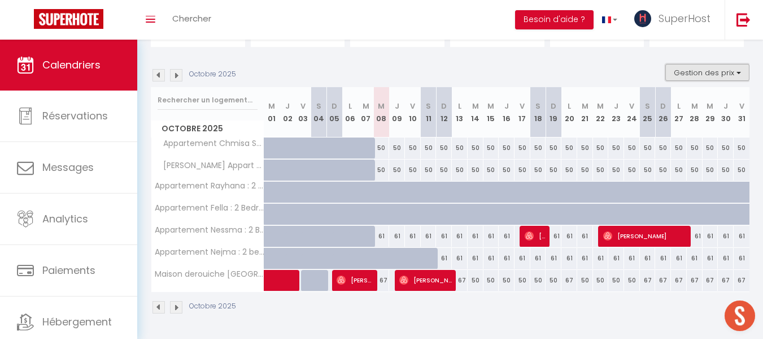
scroll to position [0, 0]
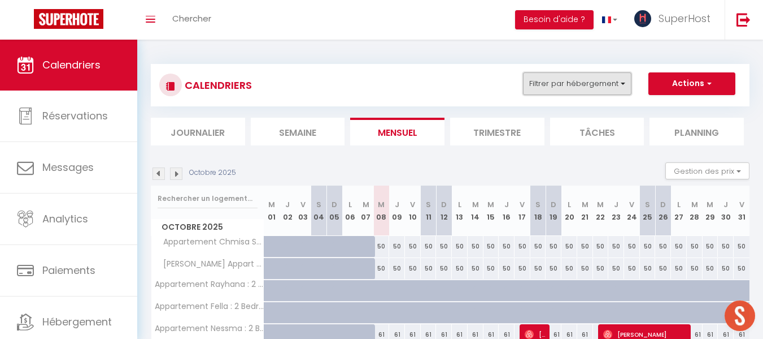
click at [530, 92] on button "Filtrer par hébergement" at bounding box center [577, 83] width 109 height 23
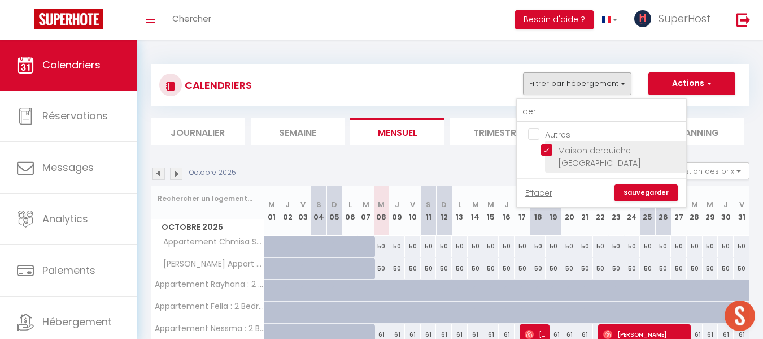
click at [549, 147] on input "Maison derouiche [GEOGRAPHIC_DATA]" at bounding box center [611, 149] width 141 height 11
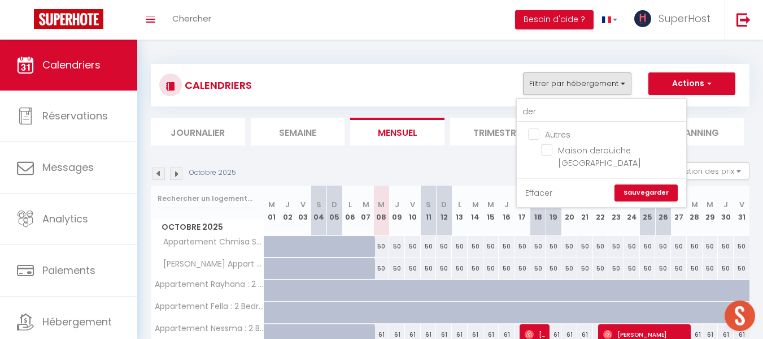
click at [536, 187] on link "Effacer" at bounding box center [539, 192] width 27 height 12
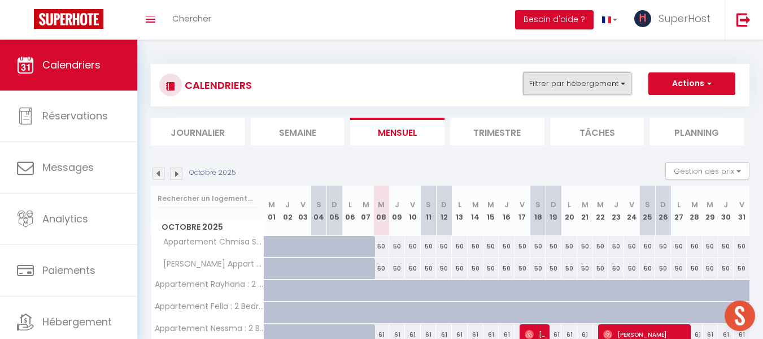
click at [573, 84] on button "Filtrer par hébergement" at bounding box center [577, 83] width 109 height 23
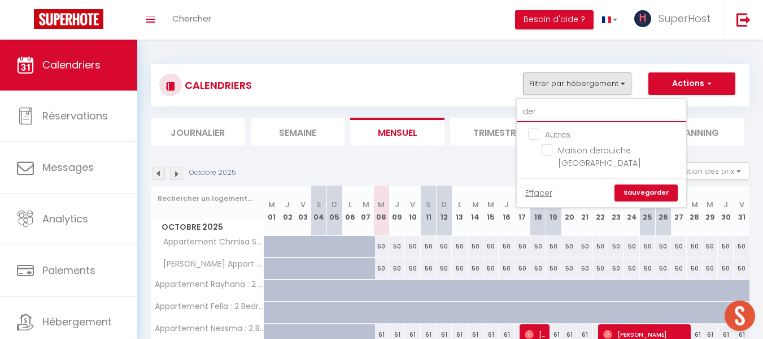
click at [554, 110] on input "der" at bounding box center [602, 112] width 170 height 20
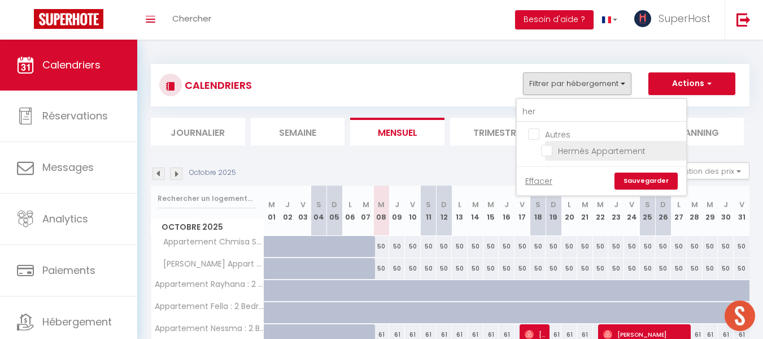
click at [549, 152] on input "Hermès Appartement" at bounding box center [611, 149] width 141 height 11
click at [552, 114] on input "her" at bounding box center [602, 112] width 170 height 20
click at [579, 149] on input "Athéna Appartement" at bounding box center [611, 149] width 141 height 11
click at [643, 184] on link "Sauvegarder" at bounding box center [646, 180] width 63 height 17
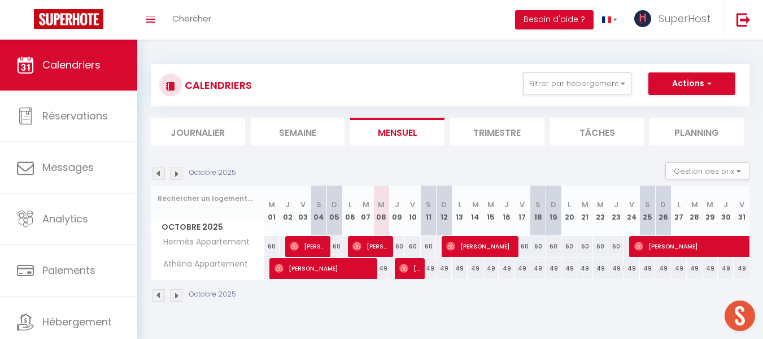
scroll to position [23, 0]
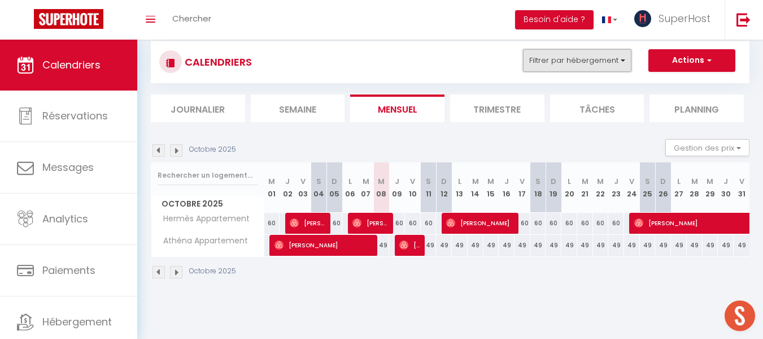
click at [566, 59] on button "Filtrer par hébergement" at bounding box center [577, 60] width 109 height 23
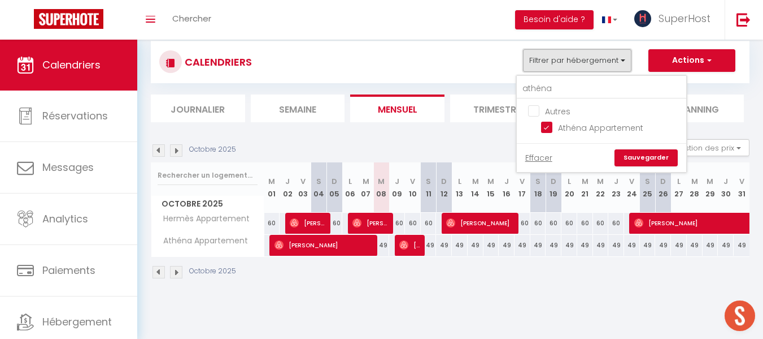
click at [566, 59] on button "Filtrer par hébergement" at bounding box center [577, 60] width 109 height 23
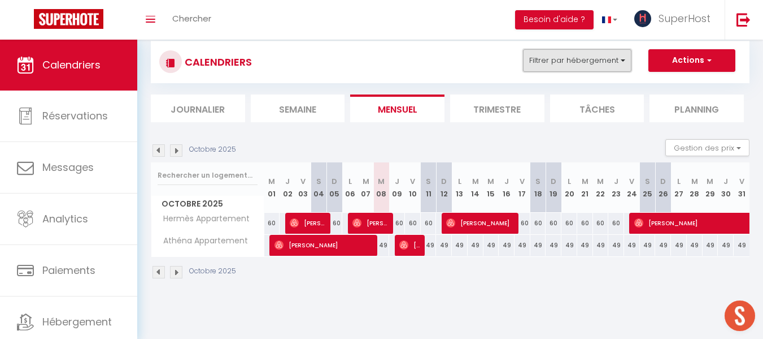
click at [571, 58] on button "Filtrer par hébergement" at bounding box center [577, 60] width 109 height 23
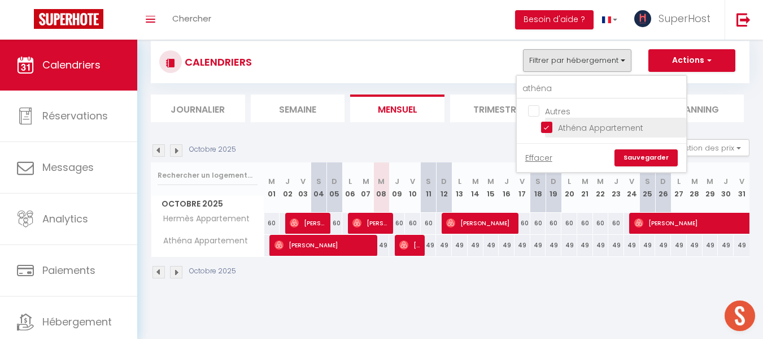
click at [554, 131] on input "Athéna Appartement" at bounding box center [611, 126] width 141 height 11
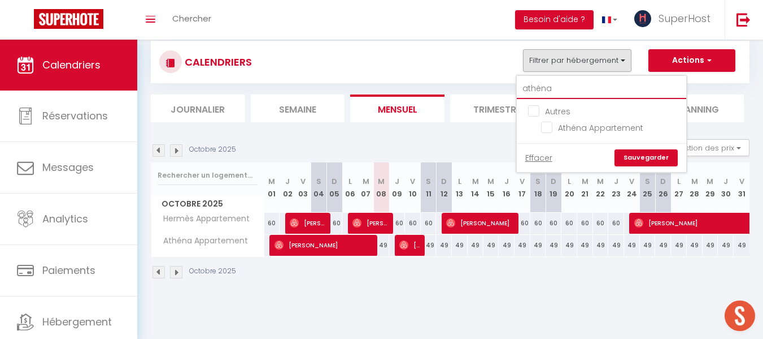
click at [569, 88] on input "athéna" at bounding box center [602, 89] width 170 height 20
click at [539, 157] on link "Effacer" at bounding box center [539, 157] width 27 height 12
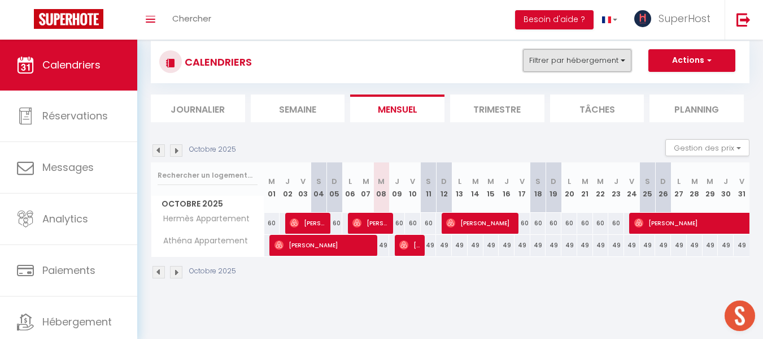
click at [579, 59] on button "Filtrer par hébergement" at bounding box center [577, 60] width 109 height 23
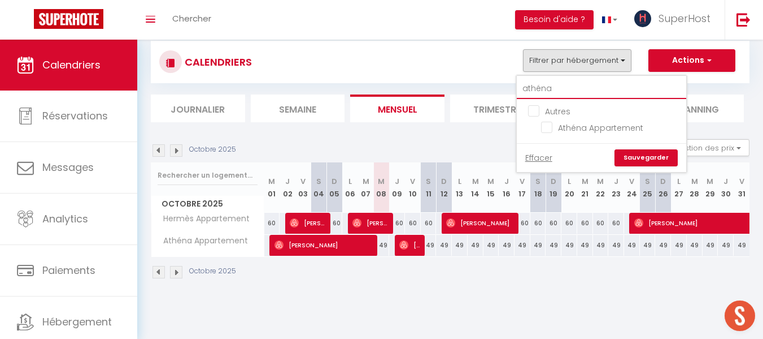
click at [574, 86] on input "athéna" at bounding box center [602, 89] width 170 height 20
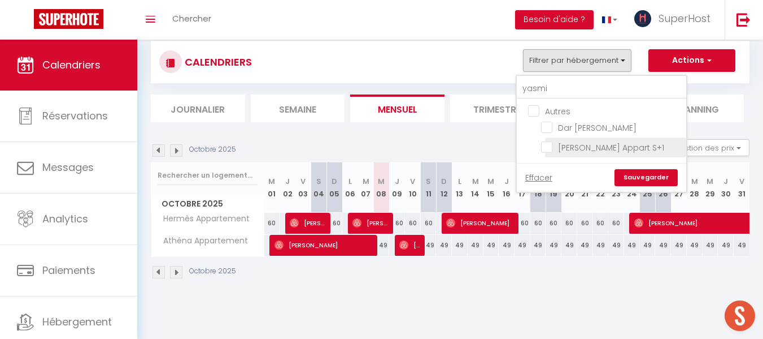
click at [549, 146] on input "[PERSON_NAME] Appart S+1" at bounding box center [611, 146] width 141 height 11
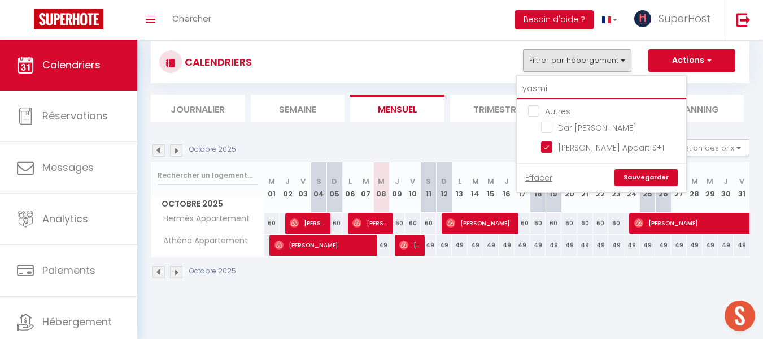
click at [572, 93] on input "yasmi" at bounding box center [602, 89] width 170 height 20
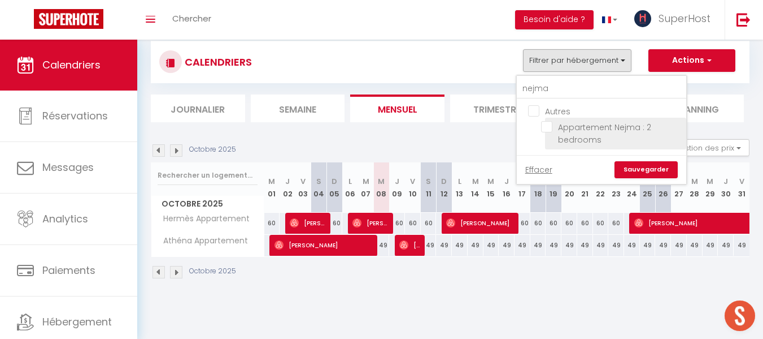
click at [552, 125] on input "Appartement Nejma : 2 bedrooms" at bounding box center [611, 126] width 141 height 11
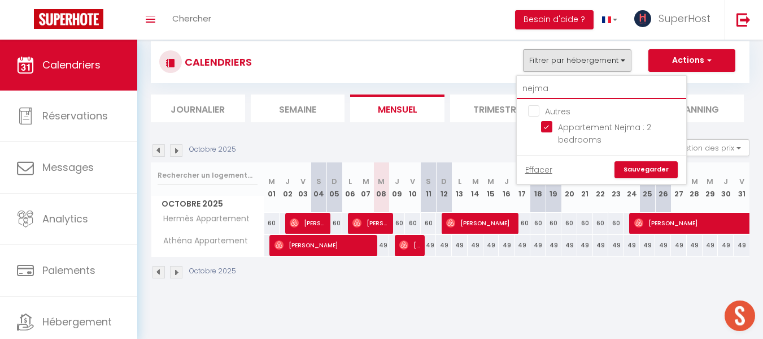
click at [554, 84] on input "nejma" at bounding box center [602, 89] width 170 height 20
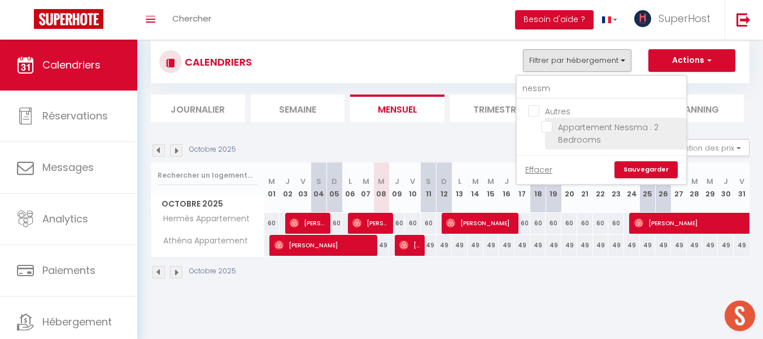
click at [552, 127] on input "Appartement Nessma : 2 Bedrooms" at bounding box center [611, 126] width 141 height 11
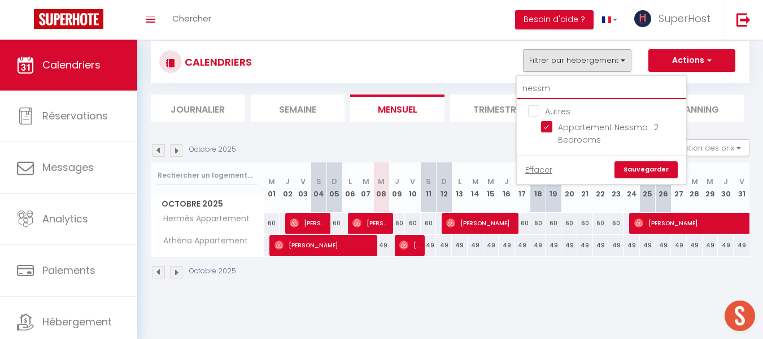
click at [566, 89] on input "nessm" at bounding box center [602, 89] width 170 height 20
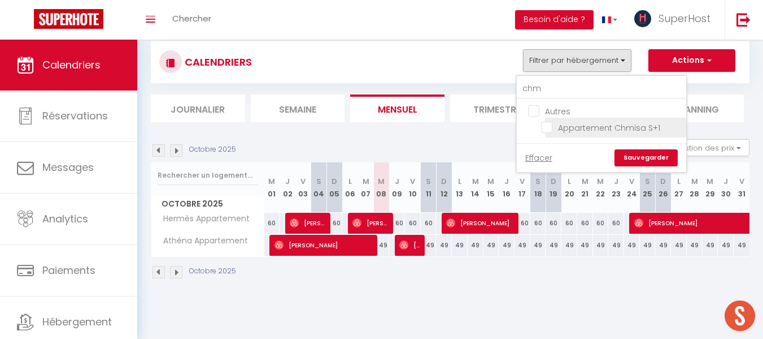
click at [554, 130] on input "Appartement Chmisa S+1" at bounding box center [611, 126] width 141 height 11
click at [553, 93] on input "chm" at bounding box center [602, 89] width 170 height 20
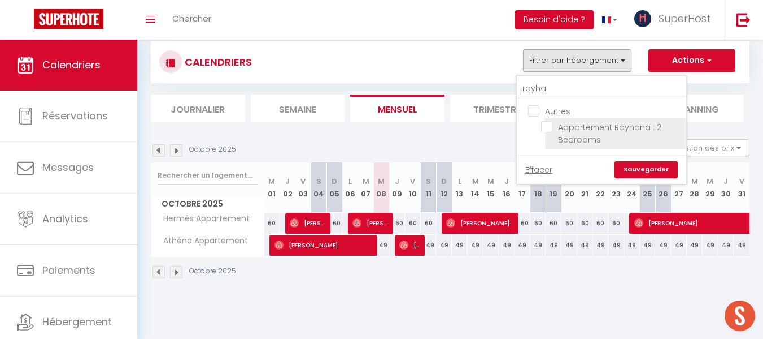
click at [554, 128] on input "Appartement Rayhana : 2 Bedrooms" at bounding box center [611, 126] width 141 height 11
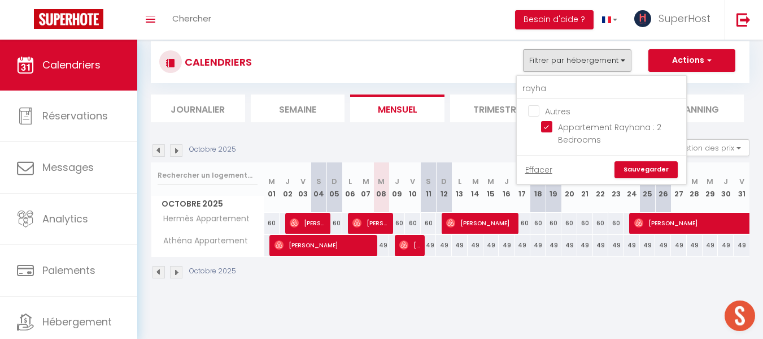
click at [653, 171] on link "Sauvegarder" at bounding box center [646, 169] width 63 height 17
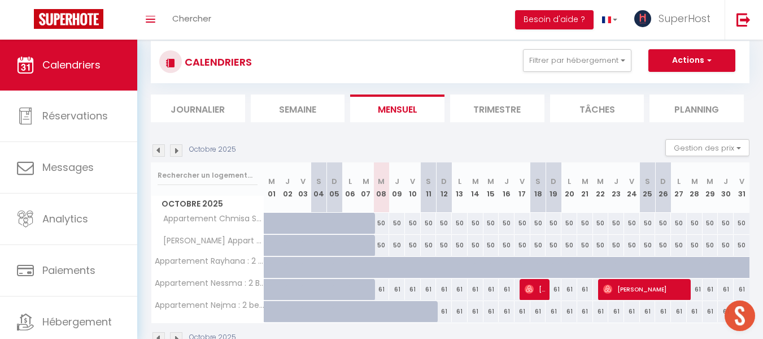
scroll to position [54, 0]
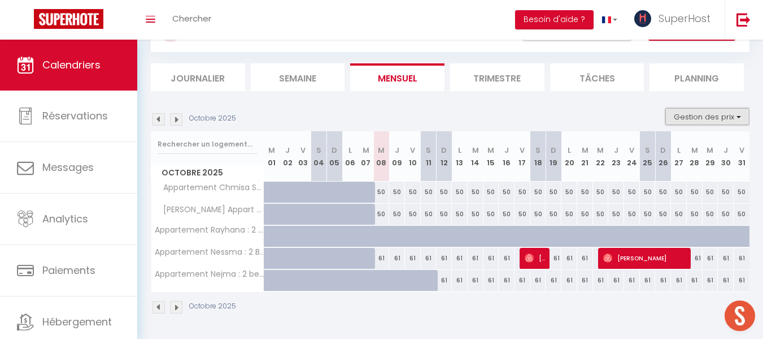
click at [716, 119] on button "Gestion des prix" at bounding box center [708, 116] width 84 height 17
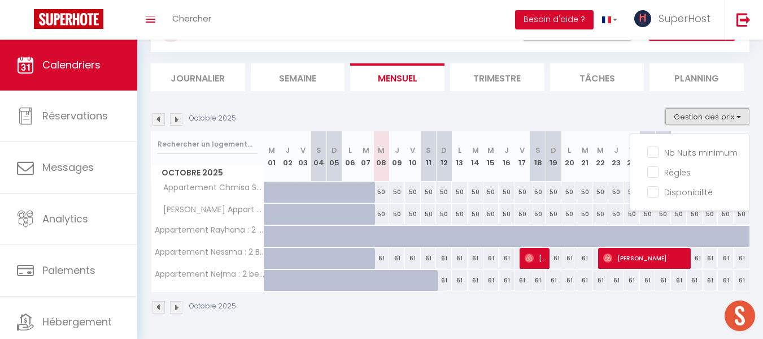
click at [716, 119] on button "Gestion des prix" at bounding box center [708, 116] width 84 height 17
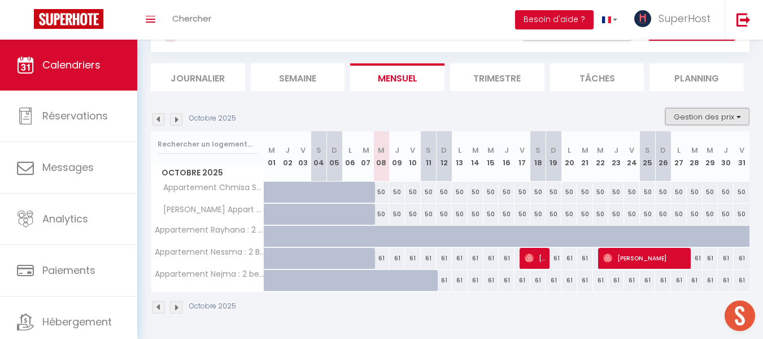
scroll to position [0, 0]
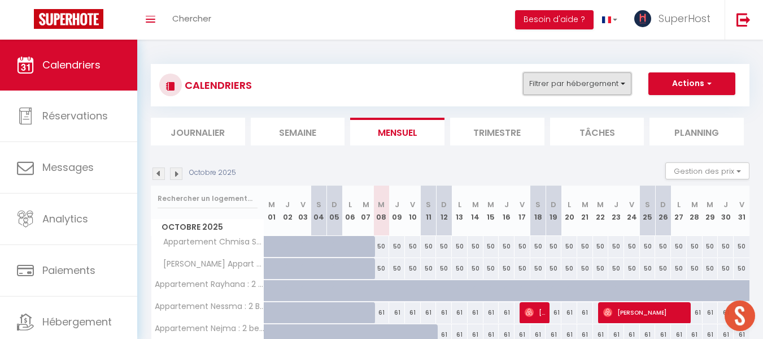
click at [609, 89] on button "Filtrer par hébergement" at bounding box center [577, 83] width 109 height 23
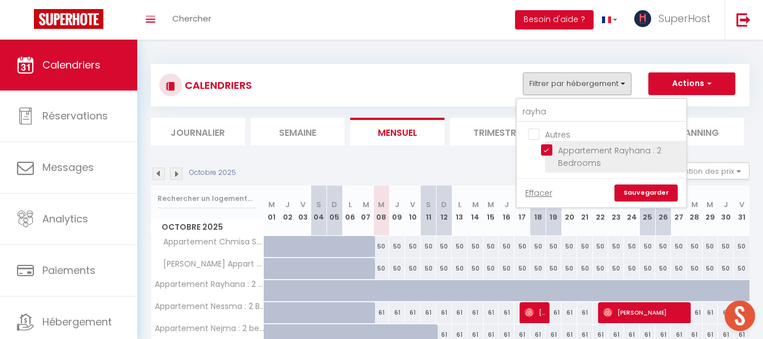
click at [548, 149] on input "Appartement Rayhana : 2 Bedrooms" at bounding box center [611, 149] width 141 height 11
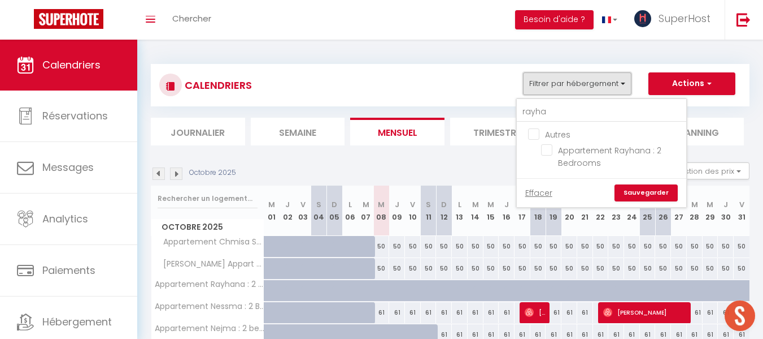
click at [561, 84] on button "Filtrer par hébergement" at bounding box center [577, 83] width 109 height 23
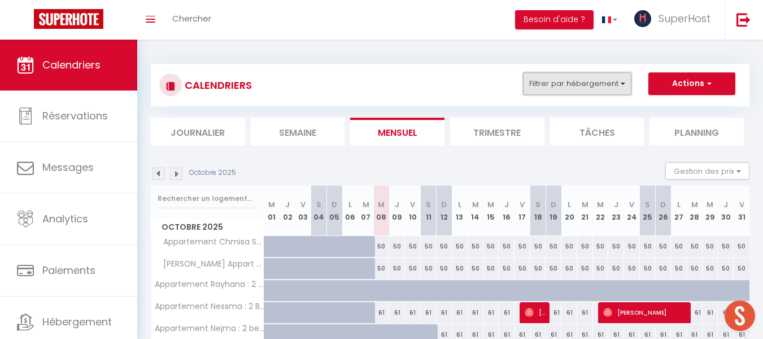
click at [561, 84] on button "Filtrer par hébergement" at bounding box center [577, 83] width 109 height 23
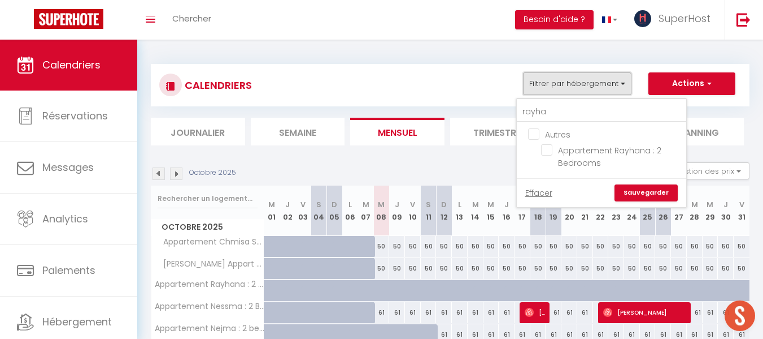
click at [561, 84] on button "Filtrer par hébergement" at bounding box center [577, 83] width 109 height 23
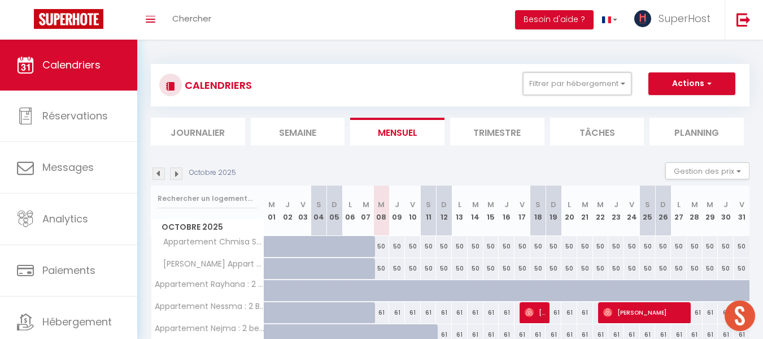
scroll to position [54, 0]
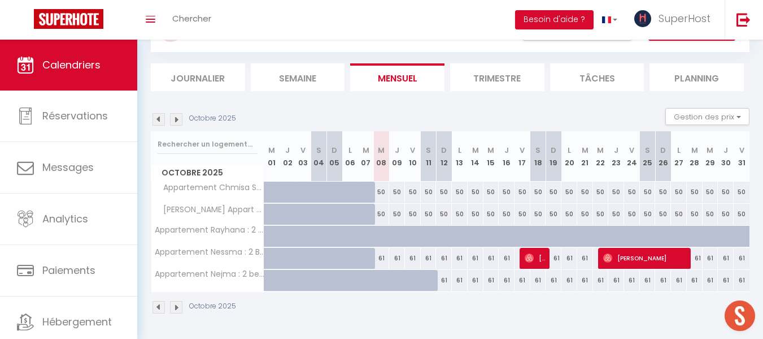
click at [367, 284] on div at bounding box center [372, 286] width 16 height 21
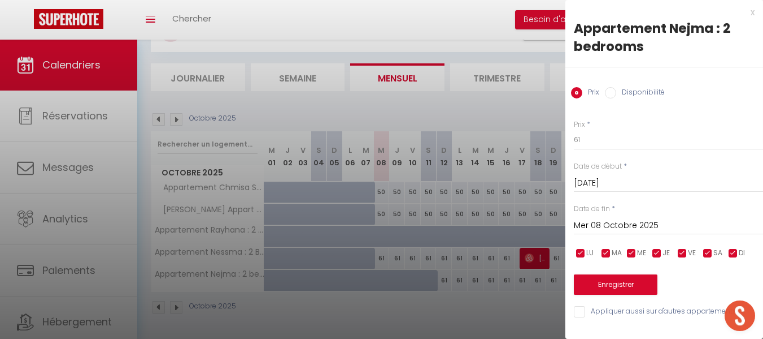
click at [611, 94] on input "Disponibilité" at bounding box center [610, 92] width 11 height 11
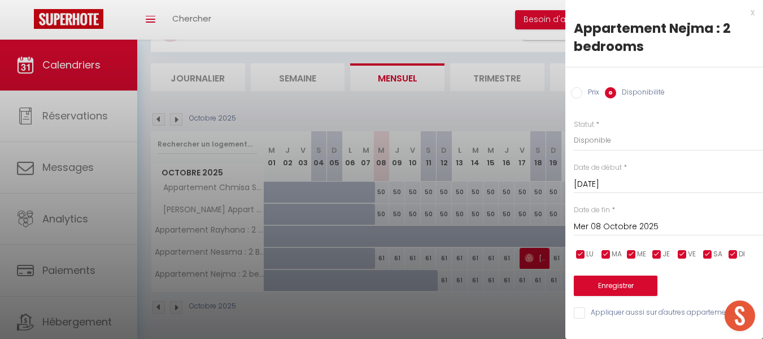
click at [623, 183] on input "Mar 07 Octobre 2025" at bounding box center [668, 184] width 189 height 15
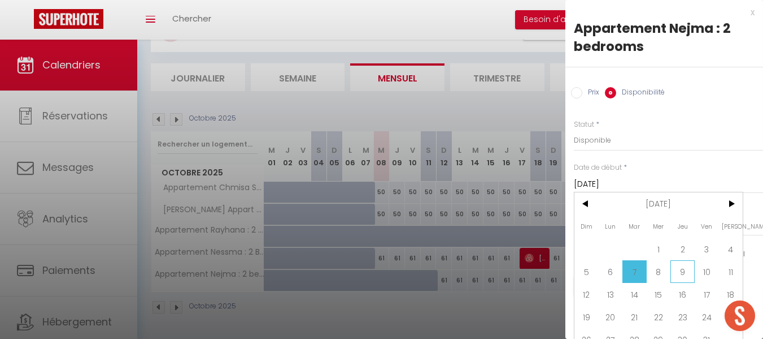
click at [678, 276] on span "9" at bounding box center [683, 271] width 24 height 23
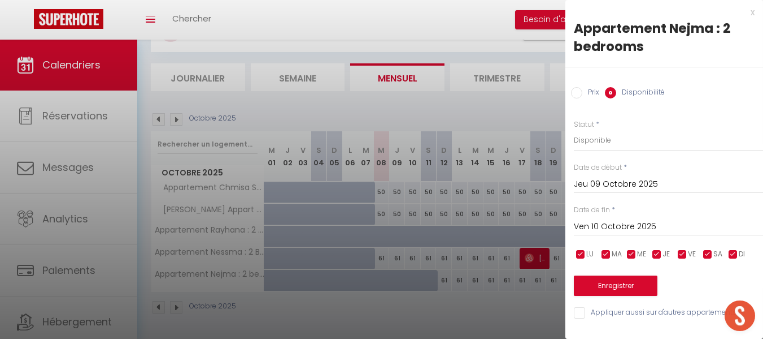
click at [627, 222] on input "Ven 10 Octobre 2025" at bounding box center [668, 226] width 189 height 15
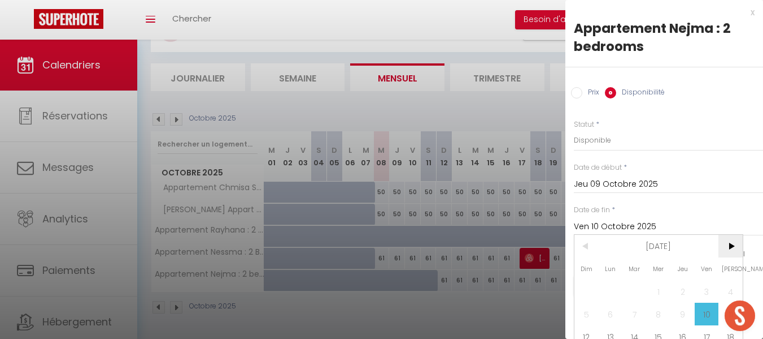
click at [731, 245] on span ">" at bounding box center [731, 246] width 24 height 23
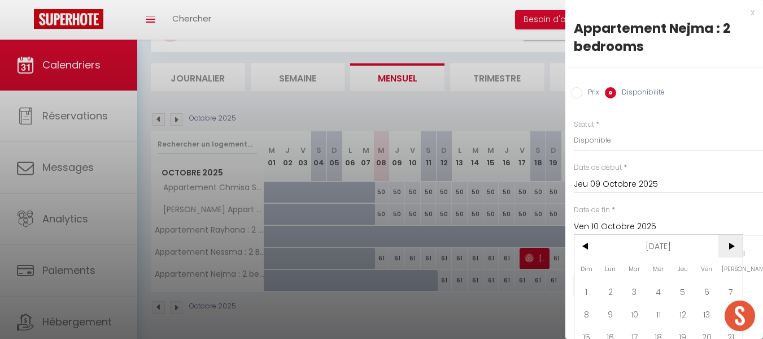
click at [731, 245] on span ">" at bounding box center [731, 246] width 24 height 23
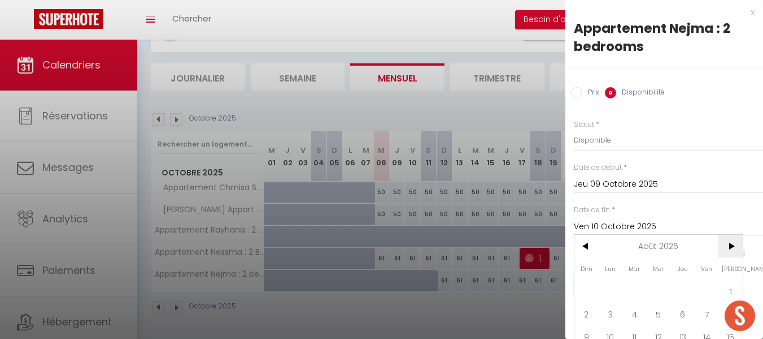
click at [731, 245] on span ">" at bounding box center [731, 246] width 24 height 23
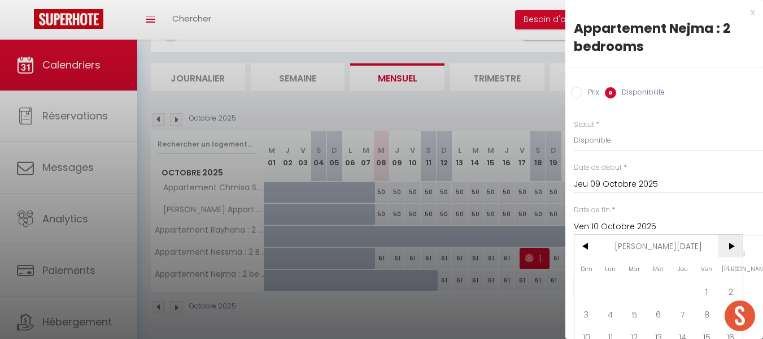
click at [731, 245] on span ">" at bounding box center [731, 246] width 24 height 23
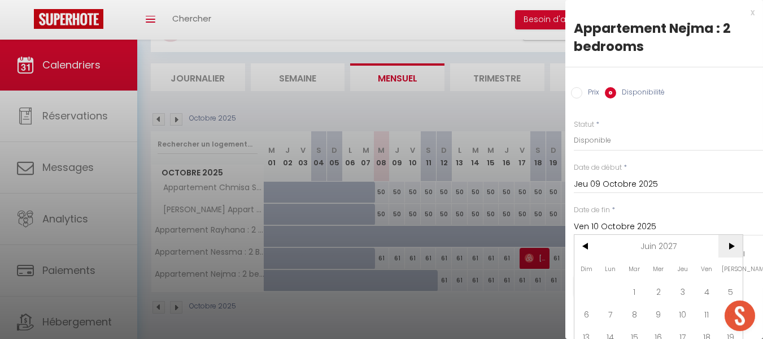
click at [731, 245] on span ">" at bounding box center [731, 246] width 24 height 23
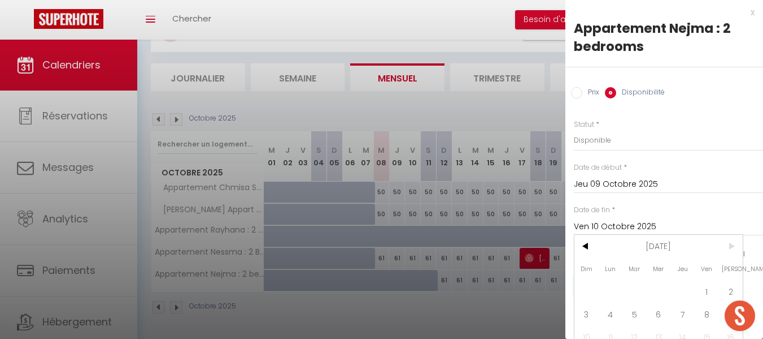
click at [731, 245] on span ">" at bounding box center [731, 246] width 24 height 23
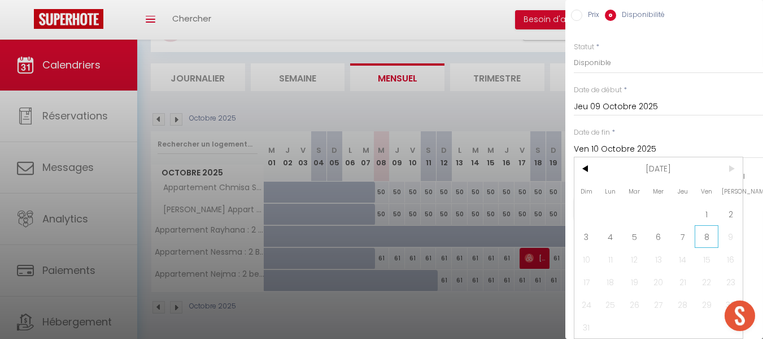
click at [704, 227] on span "8" at bounding box center [707, 236] width 24 height 23
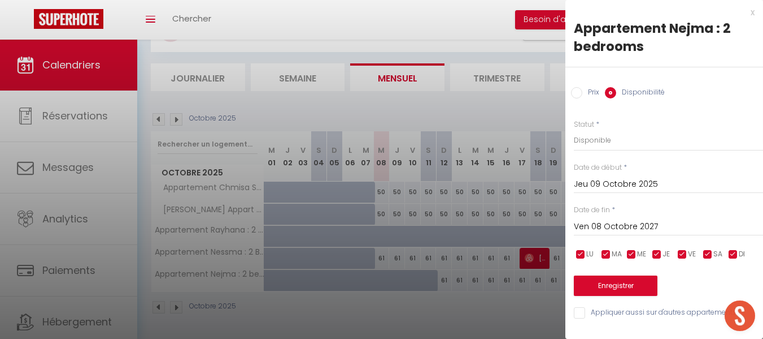
scroll to position [1, 0]
click at [614, 285] on button "Enregistrer" at bounding box center [616, 285] width 84 height 20
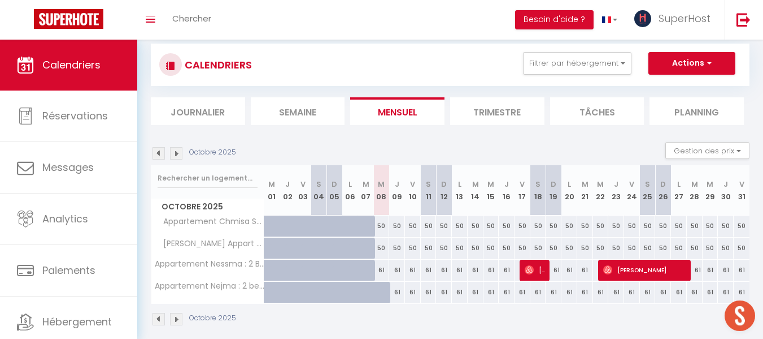
scroll to position [40, 0]
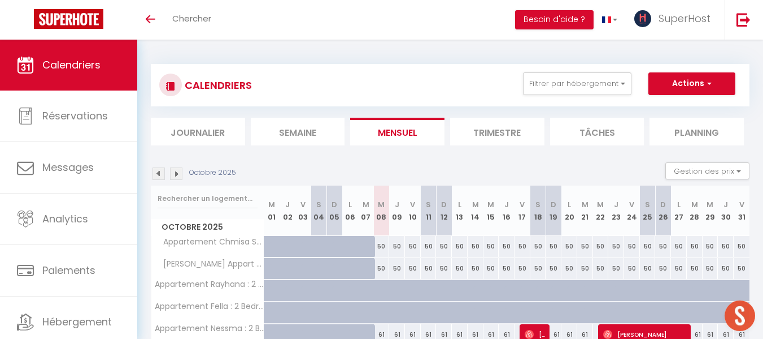
click at [578, 71] on div "CALENDRIERS Filtrer par hébergement chmisa Autres Appartement Chmisa S+1 Efface…" at bounding box center [450, 85] width 599 height 42
click at [575, 90] on button "Filtrer par hébergement" at bounding box center [577, 83] width 109 height 23
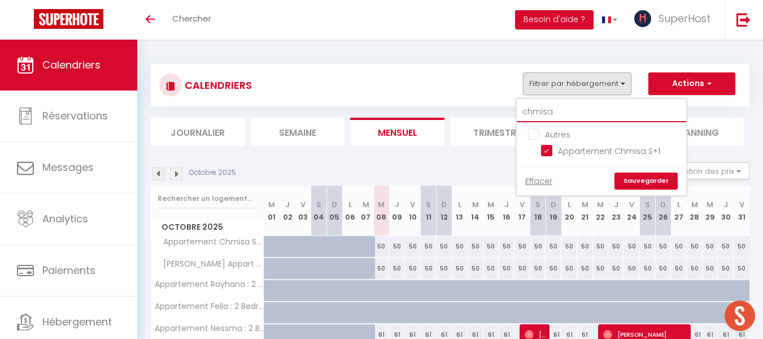
click at [554, 109] on input "chmisa" at bounding box center [602, 112] width 170 height 20
type input "ch"
checkbox input "false"
type input "c"
checkbox input "false"
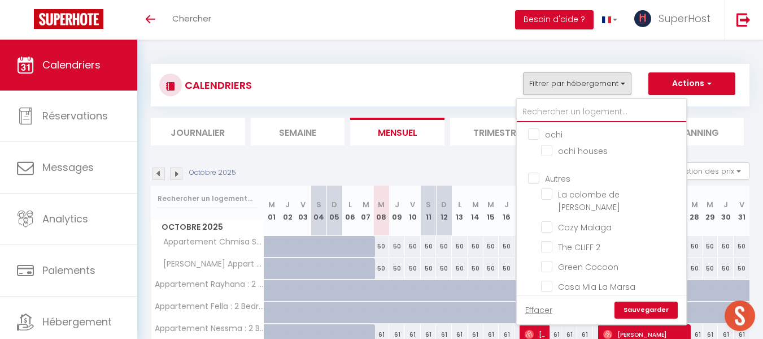
checkbox input "false"
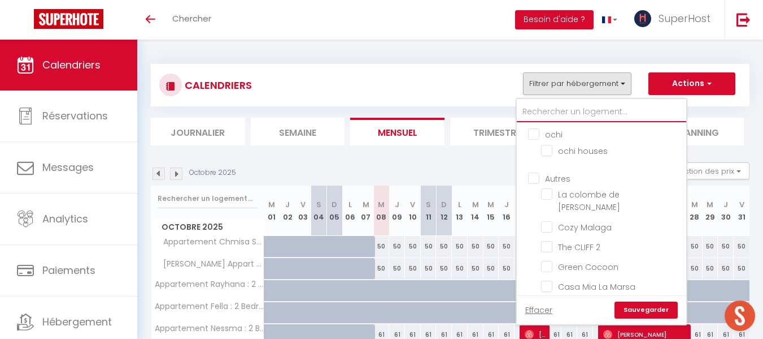
checkbox input "false"
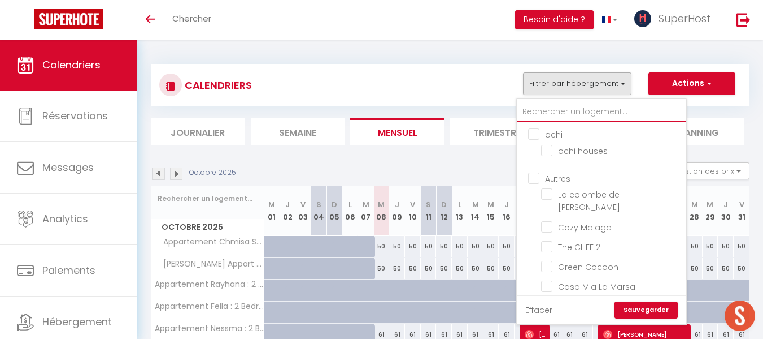
checkbox input "false"
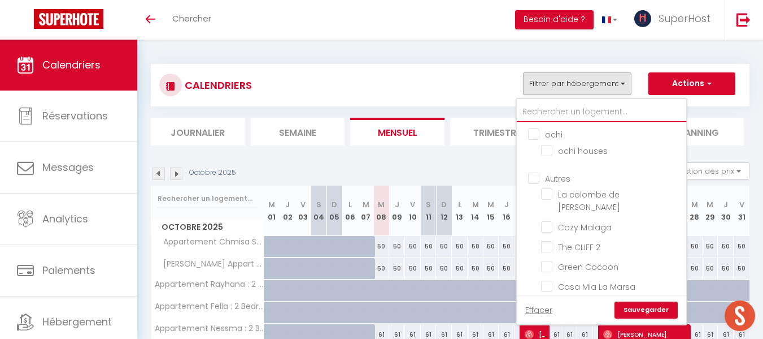
checkbox input "false"
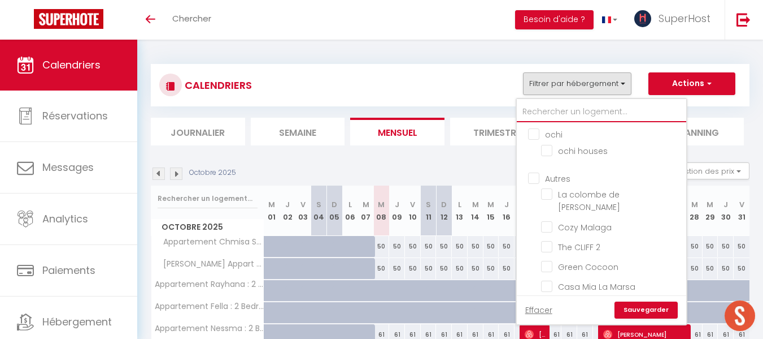
checkbox input "false"
type input "c"
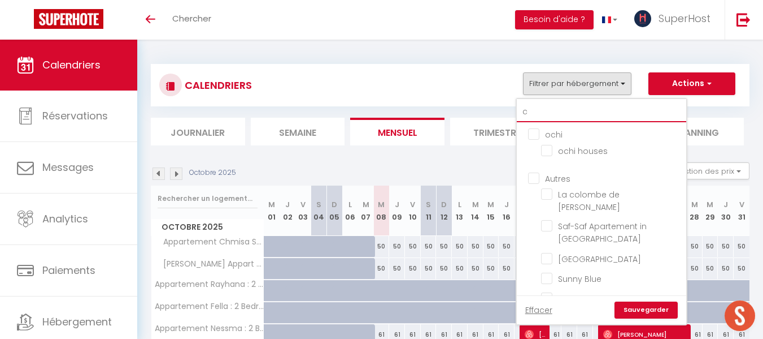
checkbox input "false"
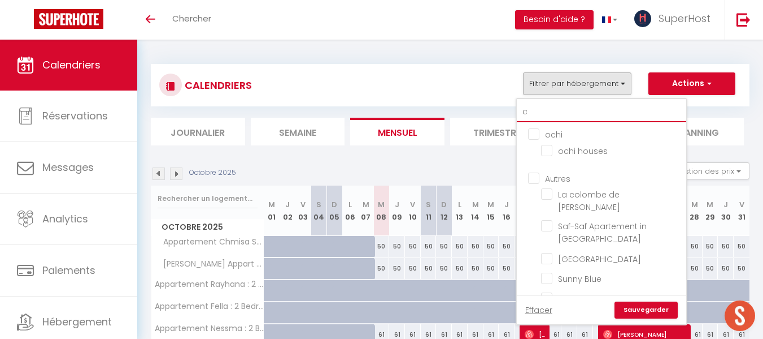
checkbox input "false"
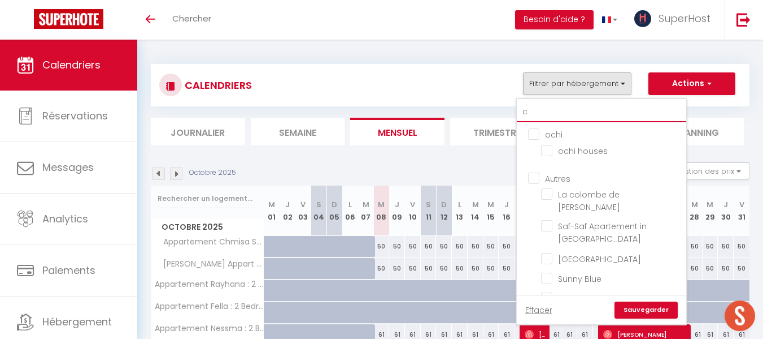
checkbox input "false"
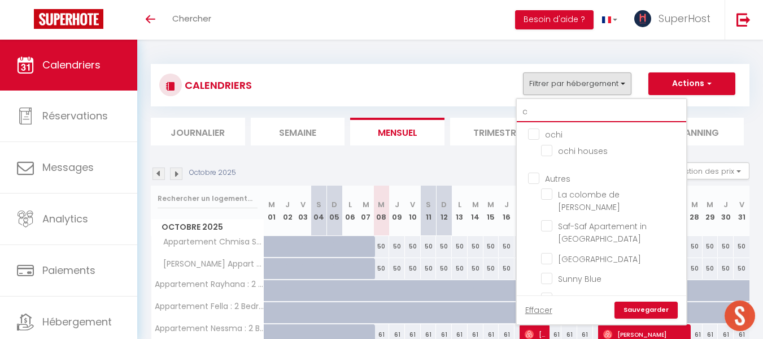
checkbox input "false"
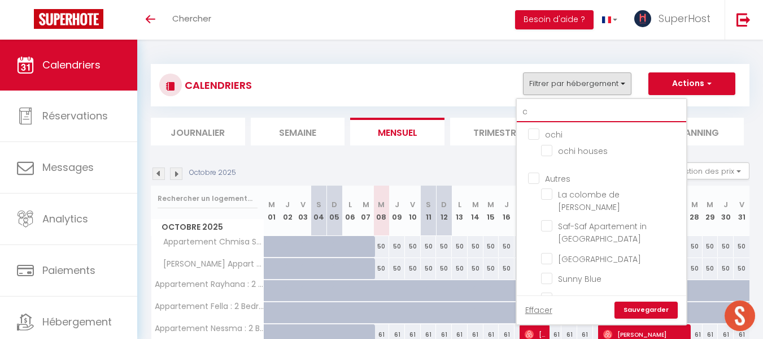
checkbox input "false"
checkbox input "true"
checkbox input "false"
type input "cl"
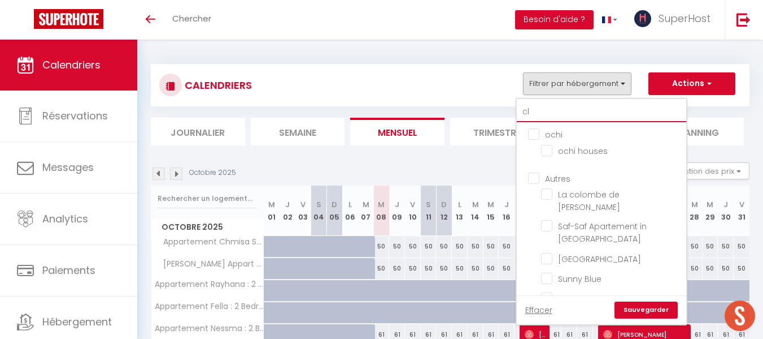
checkbox input "false"
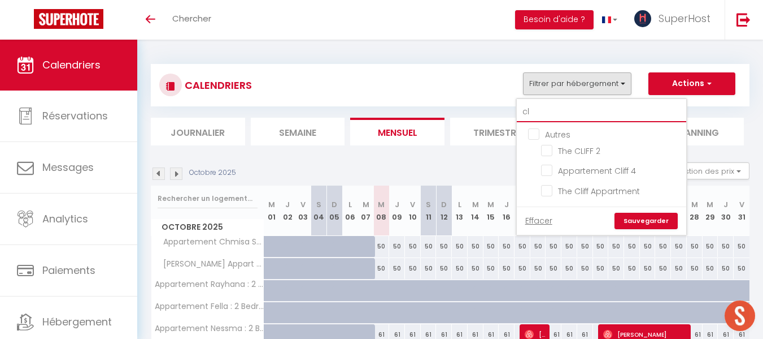
type input "cli"
checkbox input "false"
type input "clif"
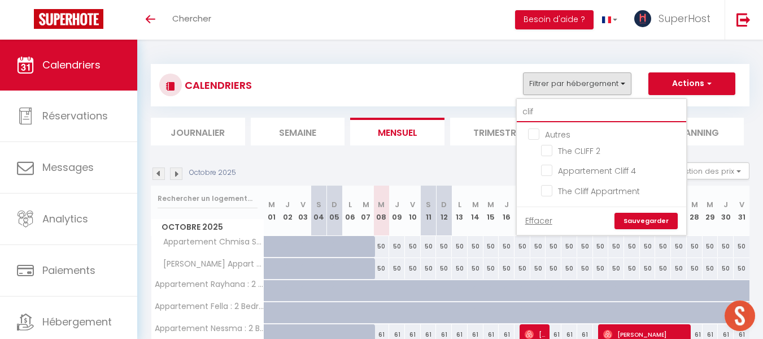
checkbox input "false"
type input "cliff"
checkbox input "false"
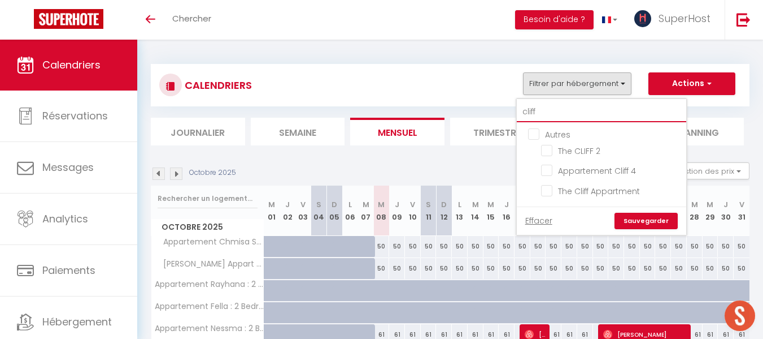
checkbox input "false"
type input "cliff"
click at [550, 153] on input "The CLIFF 2" at bounding box center [611, 149] width 141 height 11
checkbox input "true"
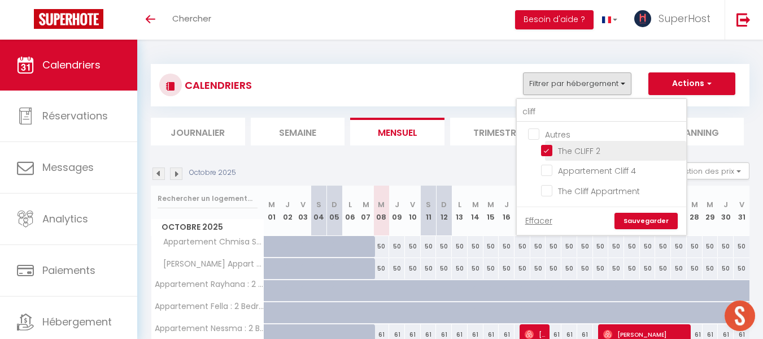
checkbox input "false"
click at [641, 218] on link "Sauvegarder" at bounding box center [646, 220] width 63 height 17
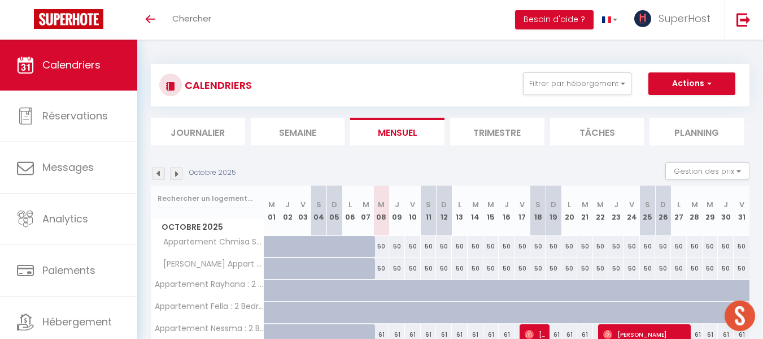
scroll to position [98, 0]
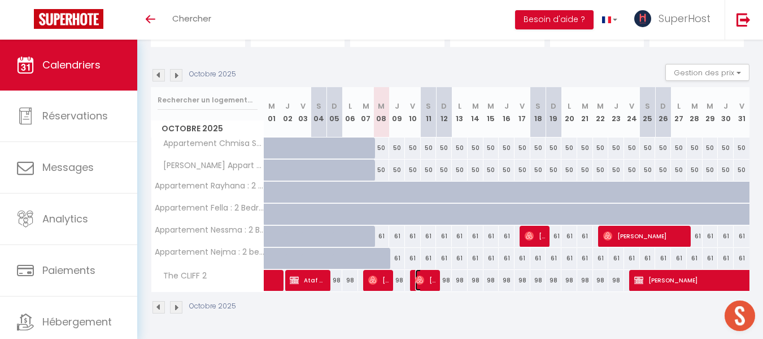
click at [415, 279] on img at bounding box center [419, 279] width 9 height 9
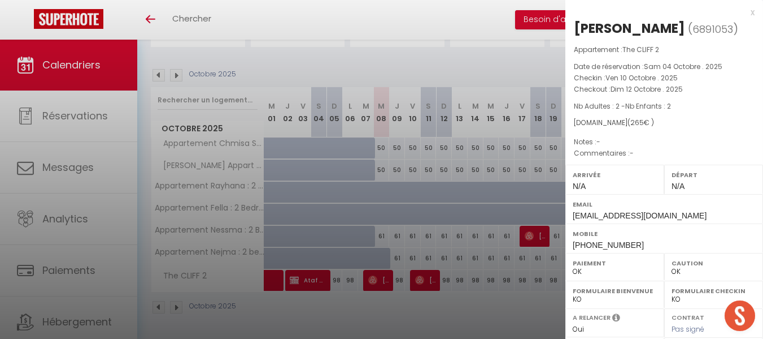
click at [744, 10] on div "x" at bounding box center [660, 13] width 189 height 14
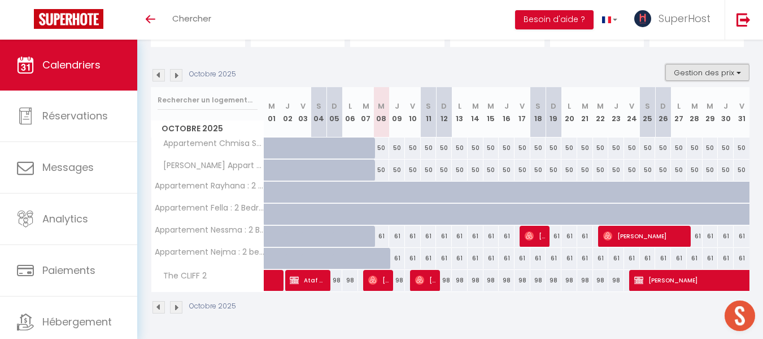
click at [680, 73] on button "Gestion des prix" at bounding box center [708, 72] width 84 height 17
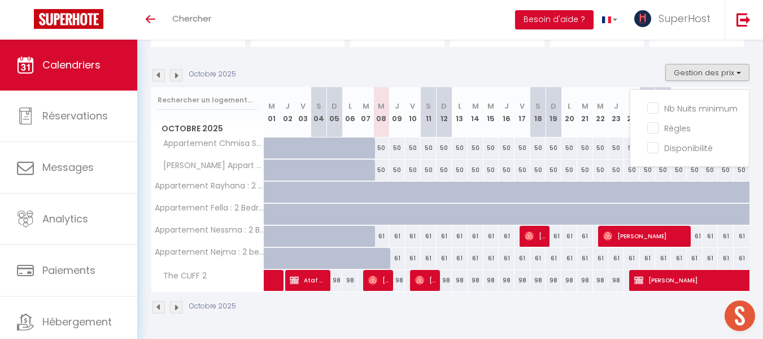
click at [570, 66] on div "Octobre 2025 Gestion des prix Nb Nuits minimum Règles Disponibilité" at bounding box center [450, 75] width 599 height 23
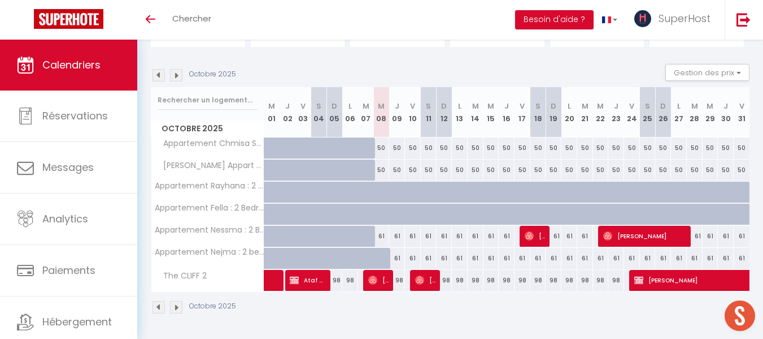
scroll to position [0, 0]
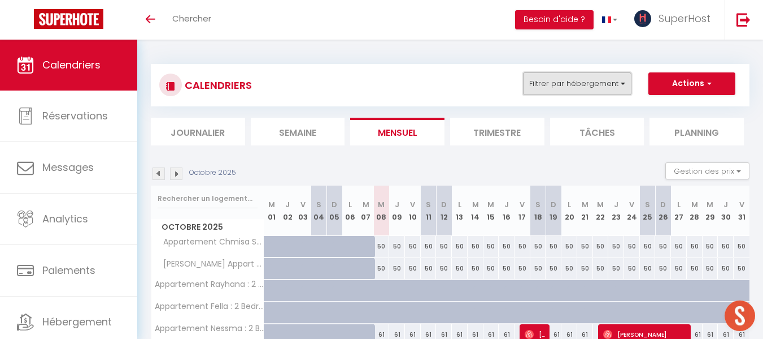
click at [567, 85] on button "Filtrer par hébergement" at bounding box center [577, 83] width 109 height 23
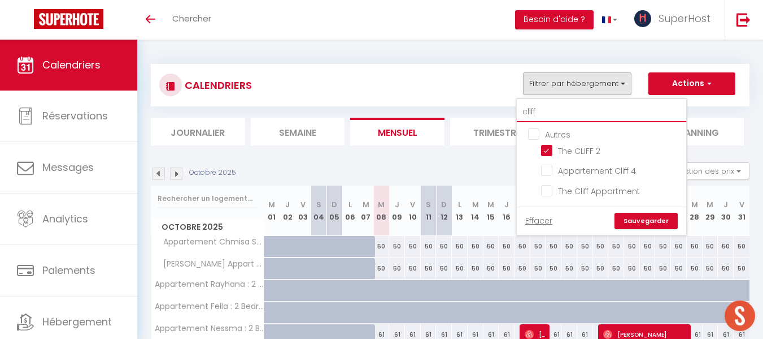
click at [558, 108] on input "cliff" at bounding box center [602, 112] width 170 height 20
type input "clif"
checkbox input "false"
type input "cli"
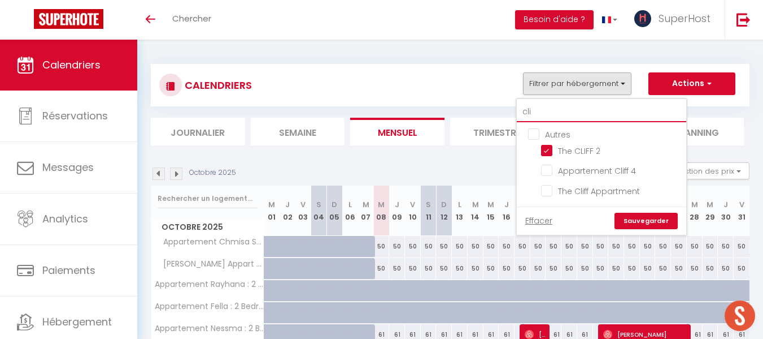
checkbox input "false"
type input "cl"
checkbox input "false"
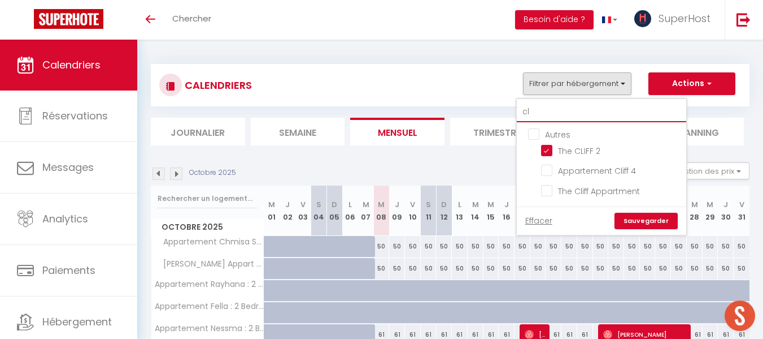
type input "c"
checkbox input "false"
checkbox input "true"
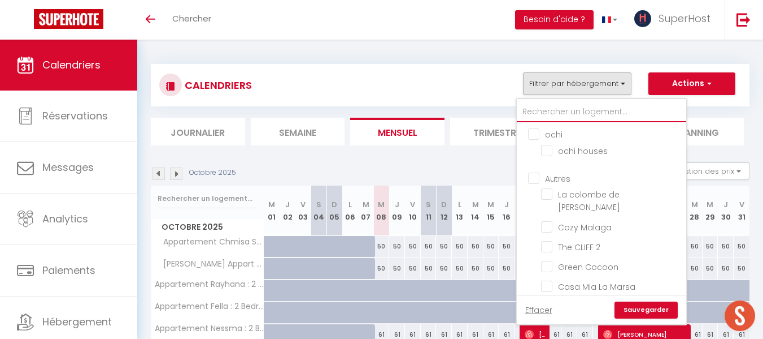
checkbox input "false"
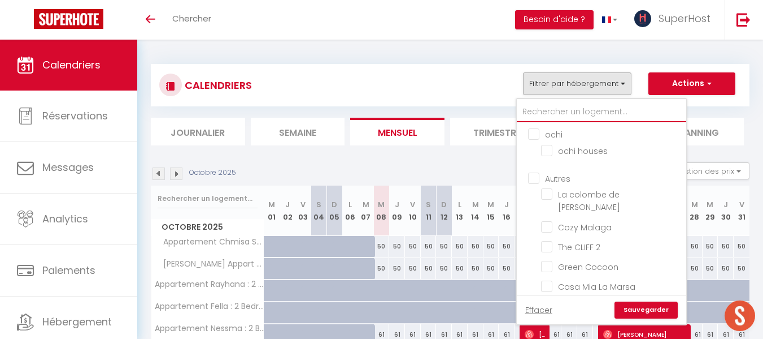
checkbox input "false"
checkbox input "true"
checkbox input "false"
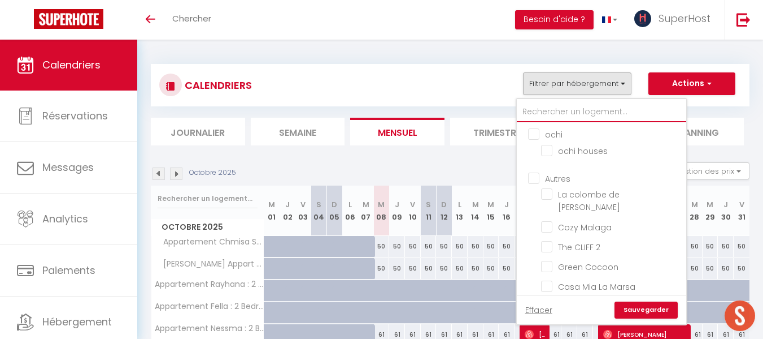
checkbox input "false"
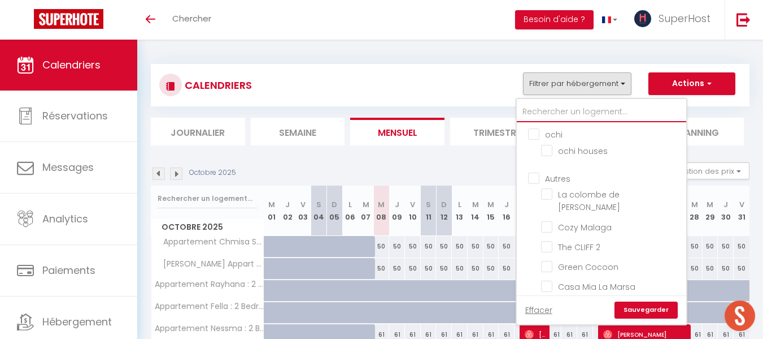
checkbox input "false"
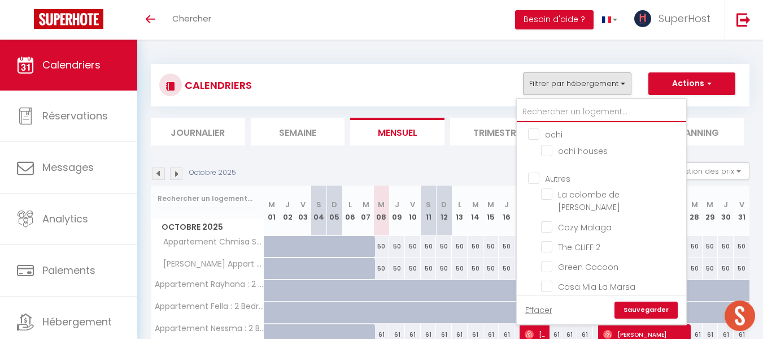
checkbox input "false"
type input "U"
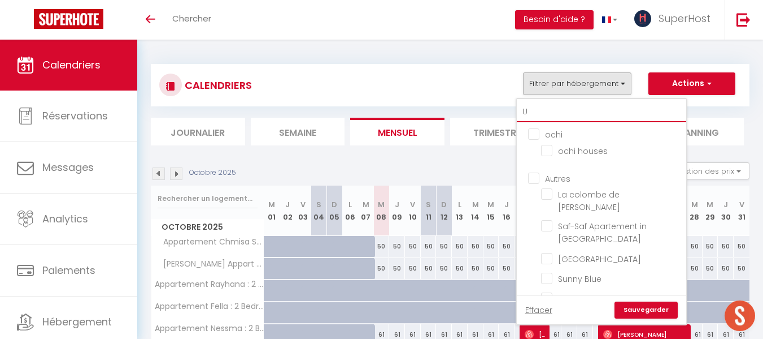
checkbox input "false"
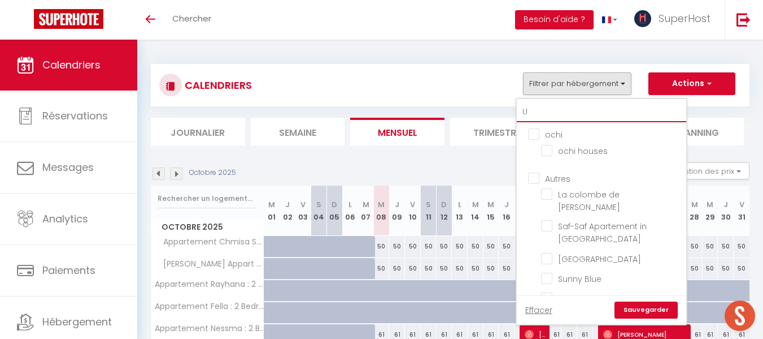
checkbox input "false"
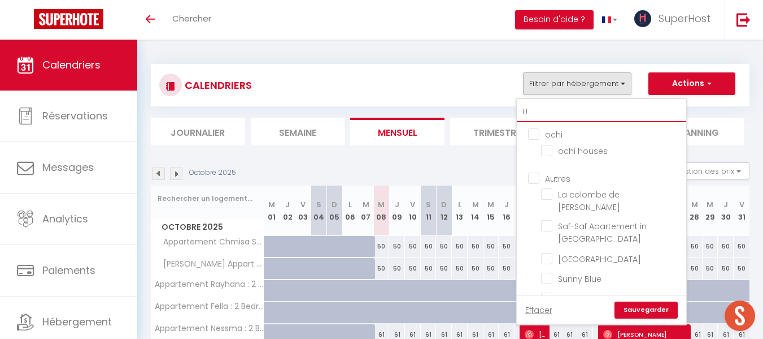
checkbox input "false"
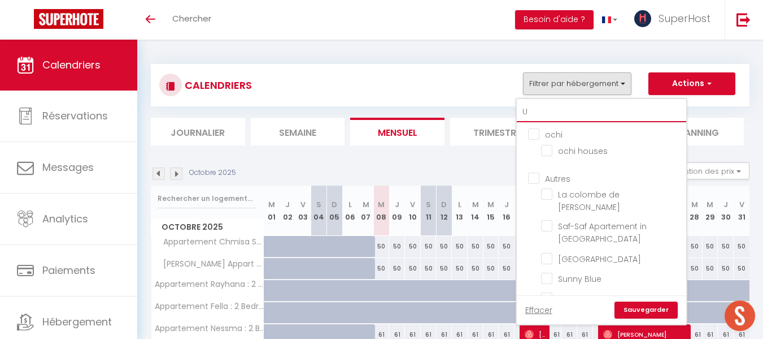
checkbox input "false"
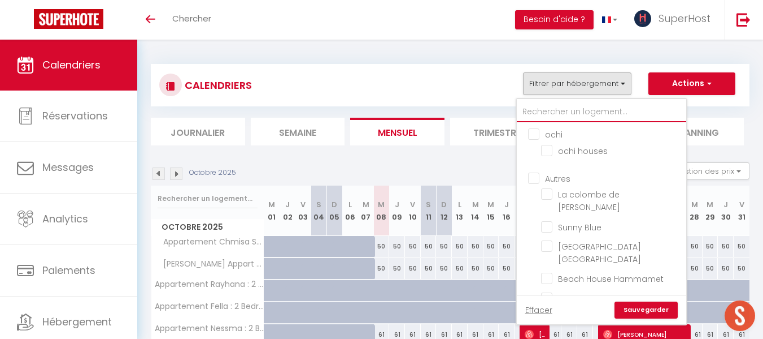
checkbox input "false"
checkbox input "true"
checkbox input "false"
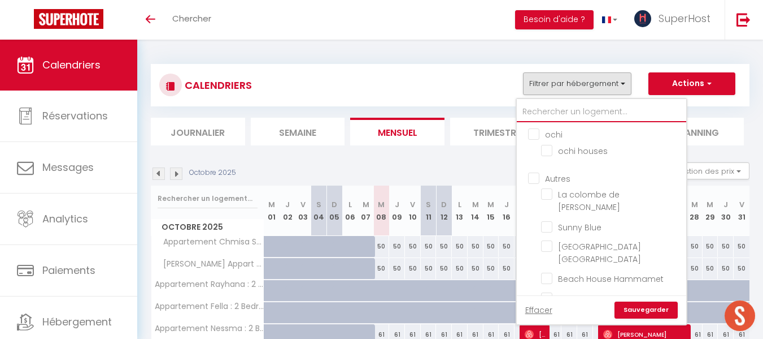
checkbox input "false"
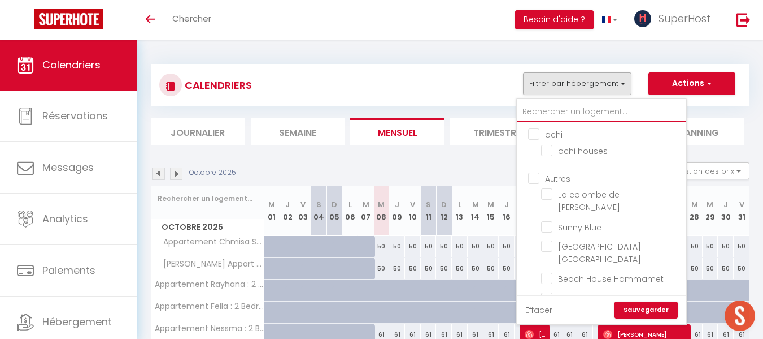
checkbox input "false"
type input "U"
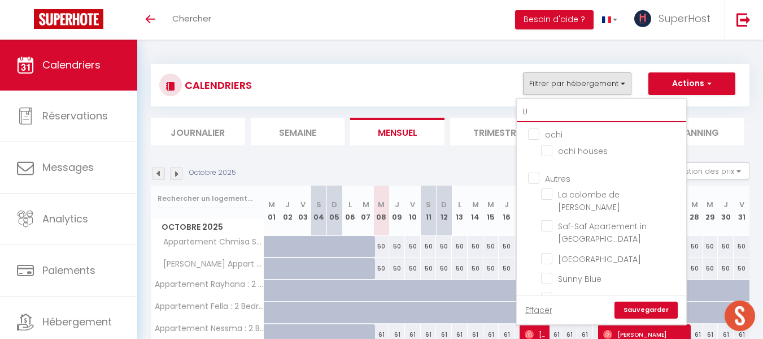
checkbox input "false"
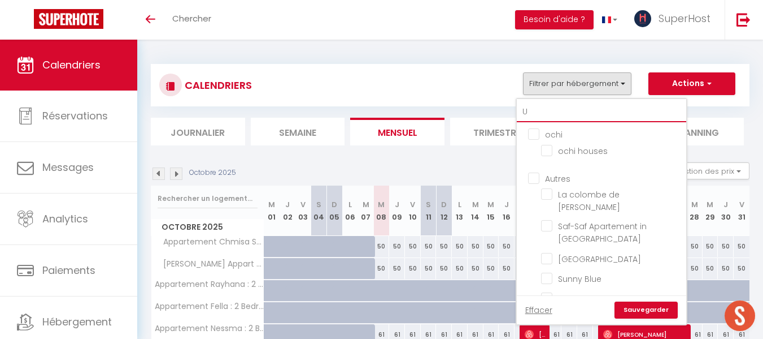
checkbox input "false"
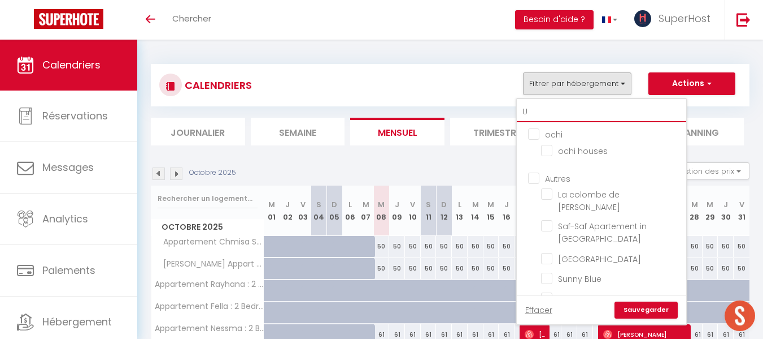
checkbox input "false"
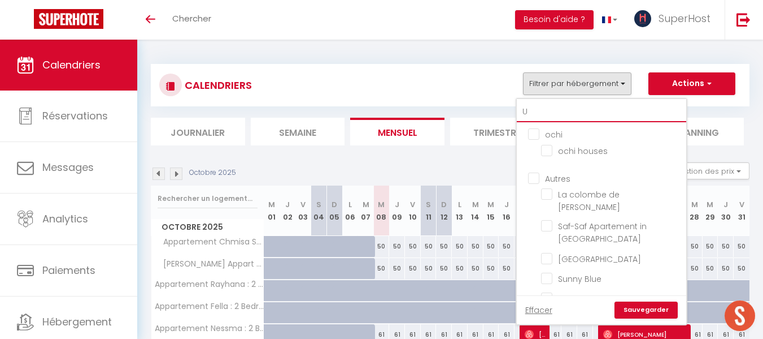
checkbox input "false"
type input "UL"
checkbox input "false"
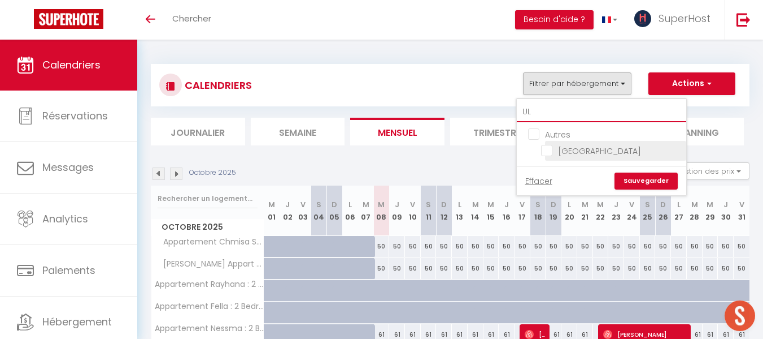
type input "UL"
click at [549, 143] on li "[GEOGRAPHIC_DATA]" at bounding box center [615, 151] width 141 height 20
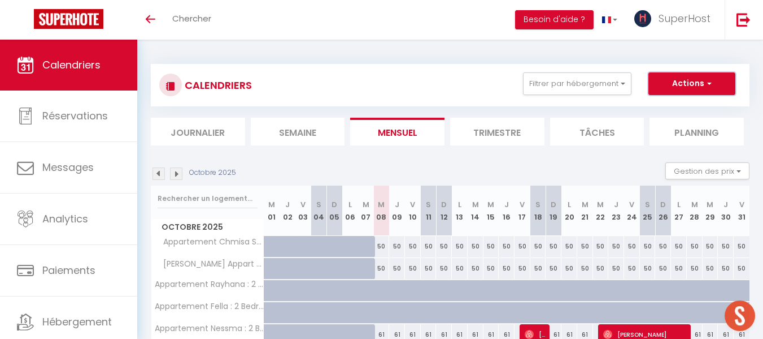
click at [691, 87] on button "Actions" at bounding box center [692, 83] width 87 height 23
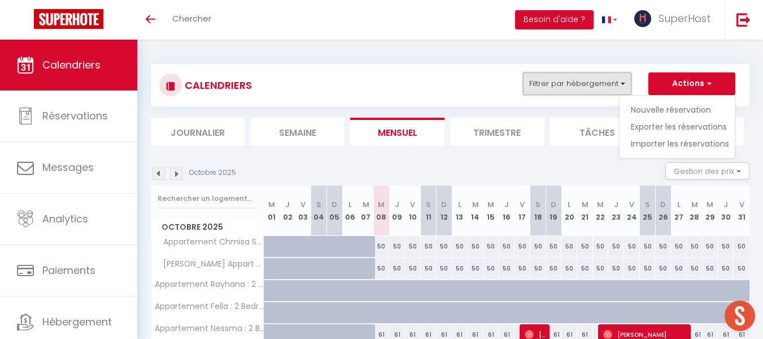
click at [600, 74] on button "Filtrer par hébergement" at bounding box center [577, 83] width 109 height 23
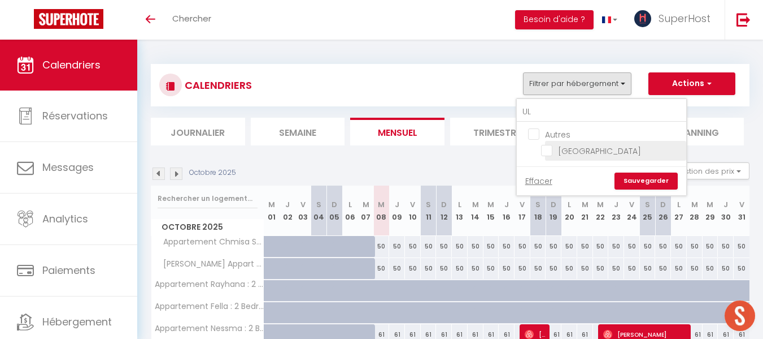
click at [547, 153] on input "[GEOGRAPHIC_DATA]" at bounding box center [611, 149] width 141 height 11
checkbox input "true"
click at [643, 182] on link "Sauvegarder" at bounding box center [646, 180] width 63 height 17
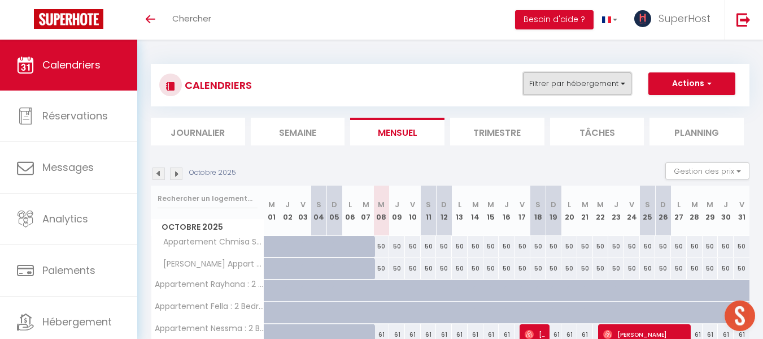
click at [580, 78] on button "Filtrer par hébergement" at bounding box center [577, 83] width 109 height 23
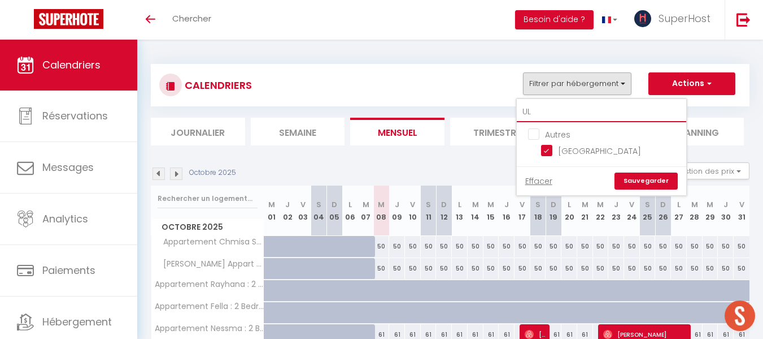
click at [539, 112] on input "UL" at bounding box center [602, 112] width 170 height 20
type input "U"
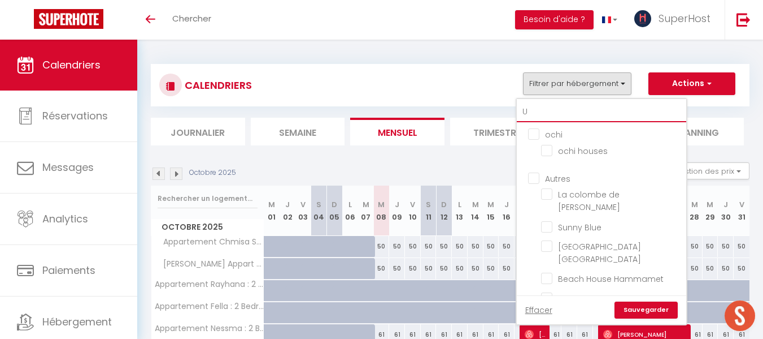
checkbox input "false"
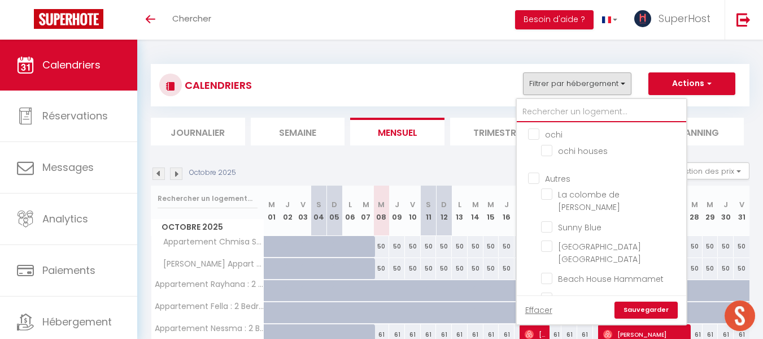
checkbox input "false"
checkbox input "true"
checkbox input "false"
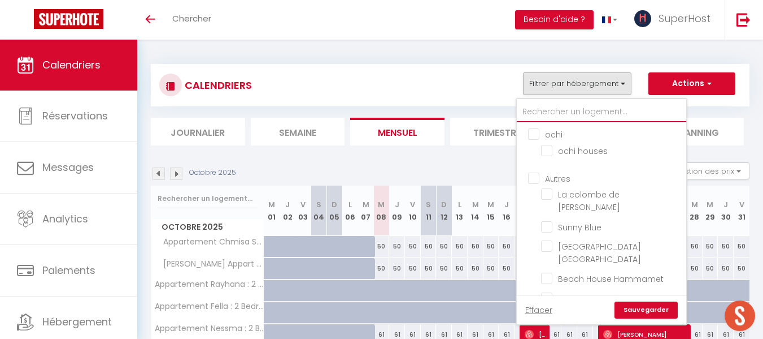
checkbox input "false"
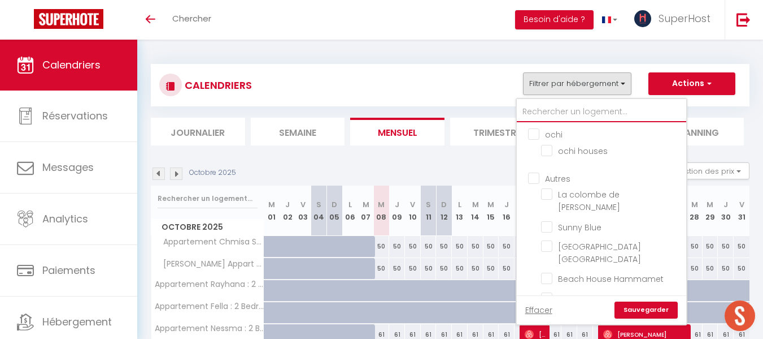
checkbox input "false"
type input "ir"
checkbox input "false"
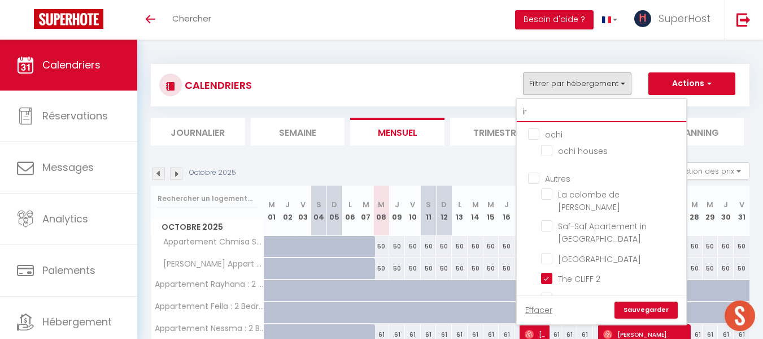
type input "iri"
checkbox input "false"
type input "iris"
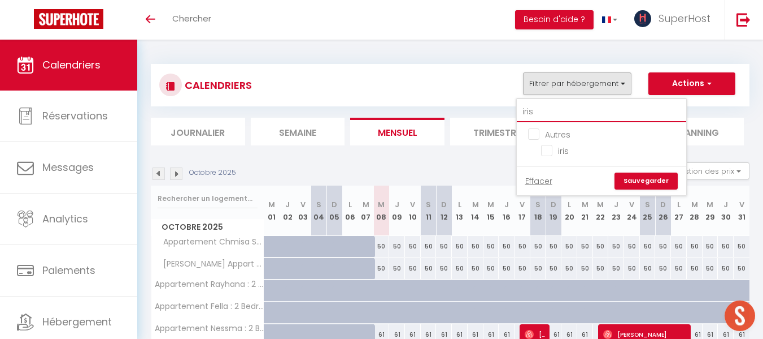
checkbox input "false"
type input "iris"
click at [546, 147] on input "iris" at bounding box center [611, 149] width 141 height 11
checkbox input "true"
click at [633, 176] on link "Sauvegarder" at bounding box center [646, 180] width 63 height 17
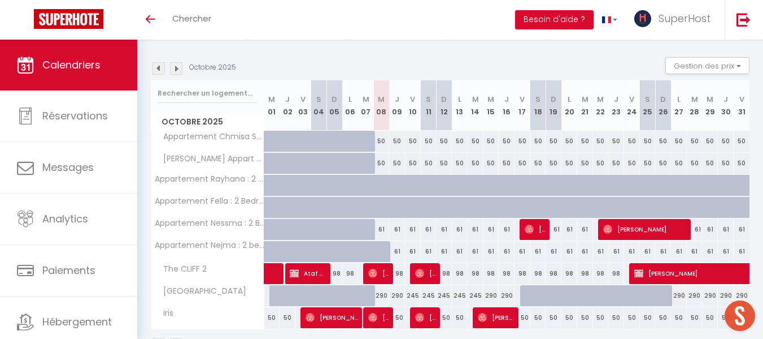
scroll to position [142, 0]
